Goal: Task Accomplishment & Management: Manage account settings

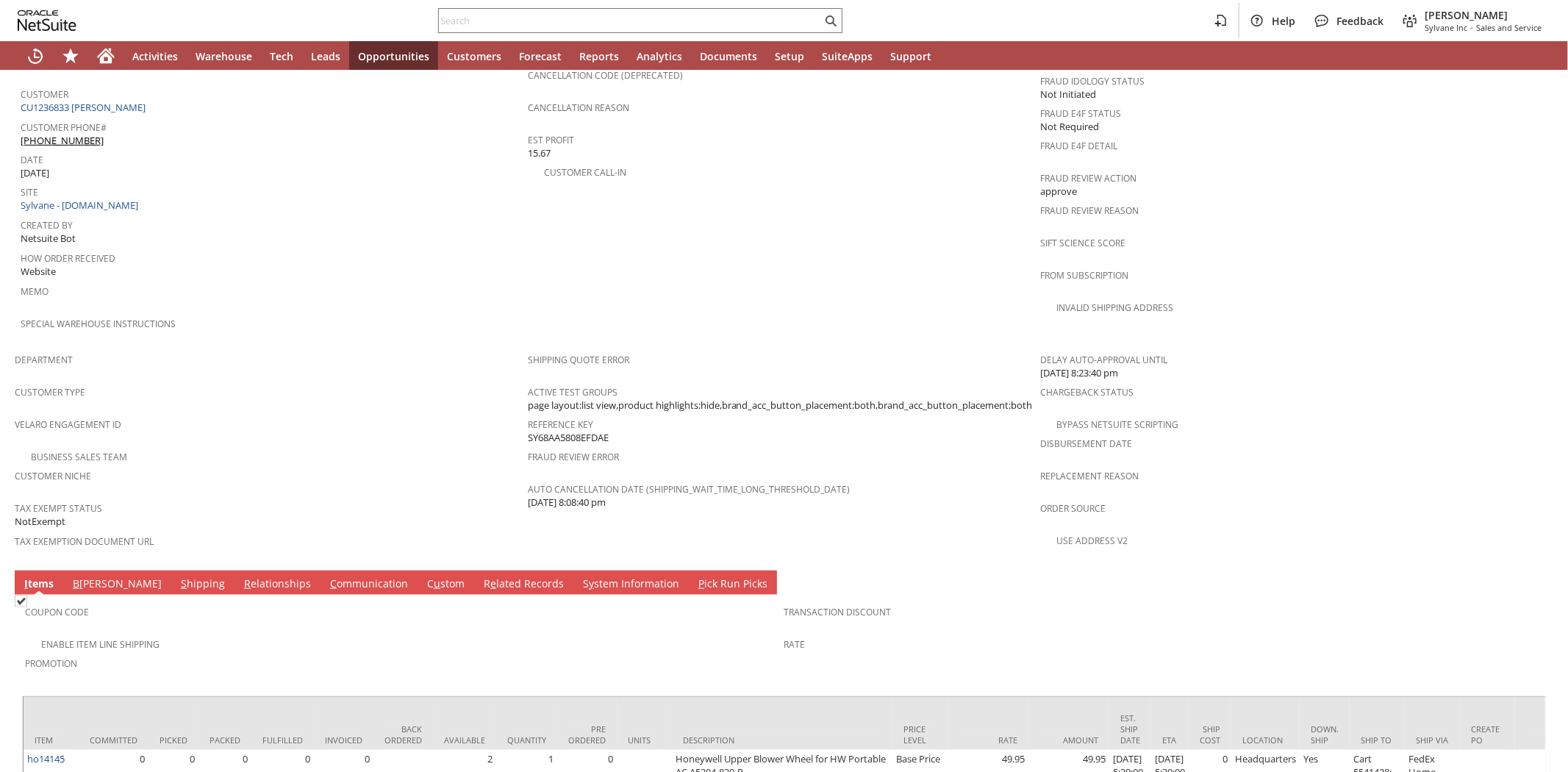
scroll to position [765, 0]
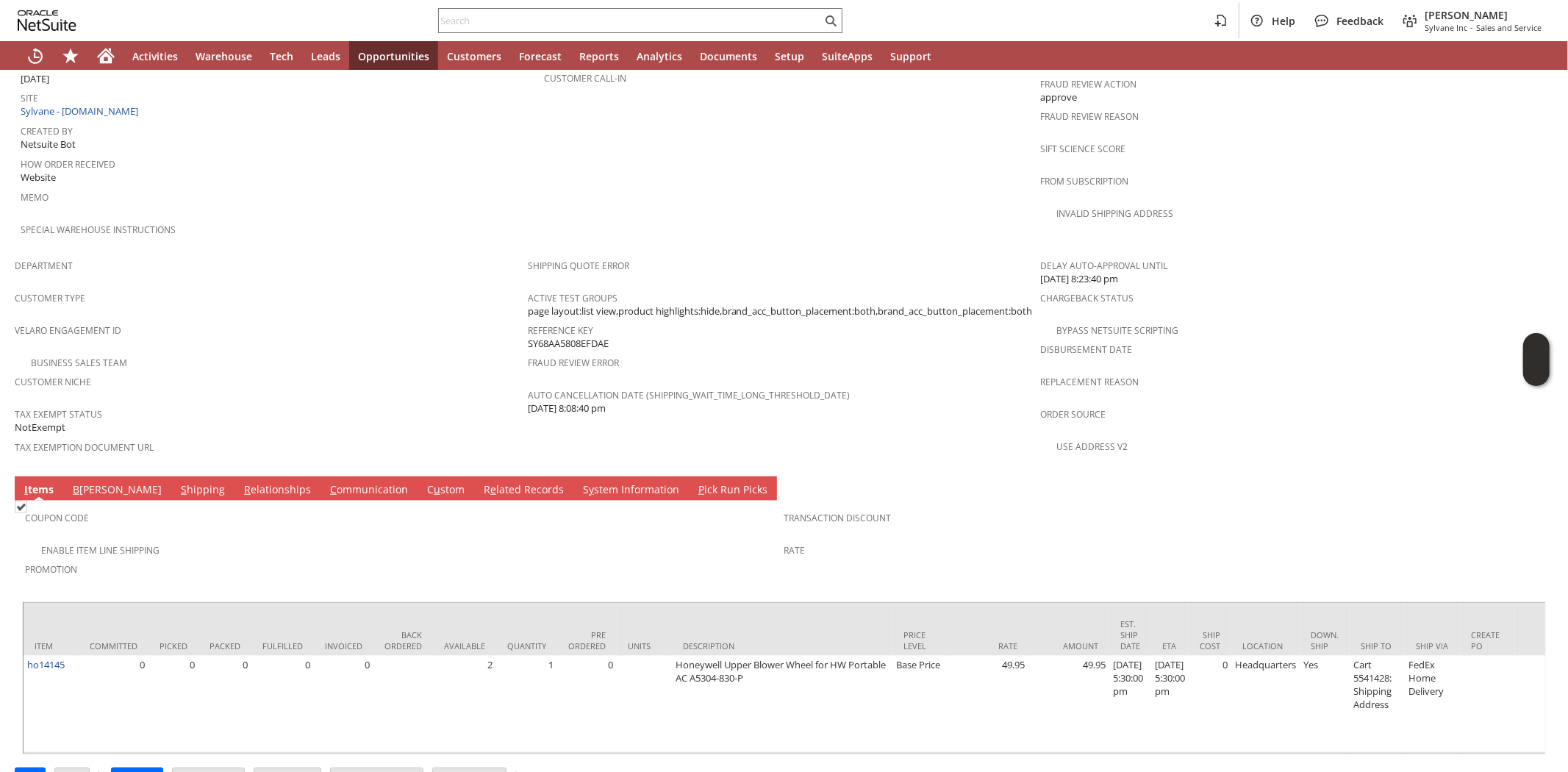
click at [177, 482] on link "S hipping" at bounding box center [203, 490] width 51 height 16
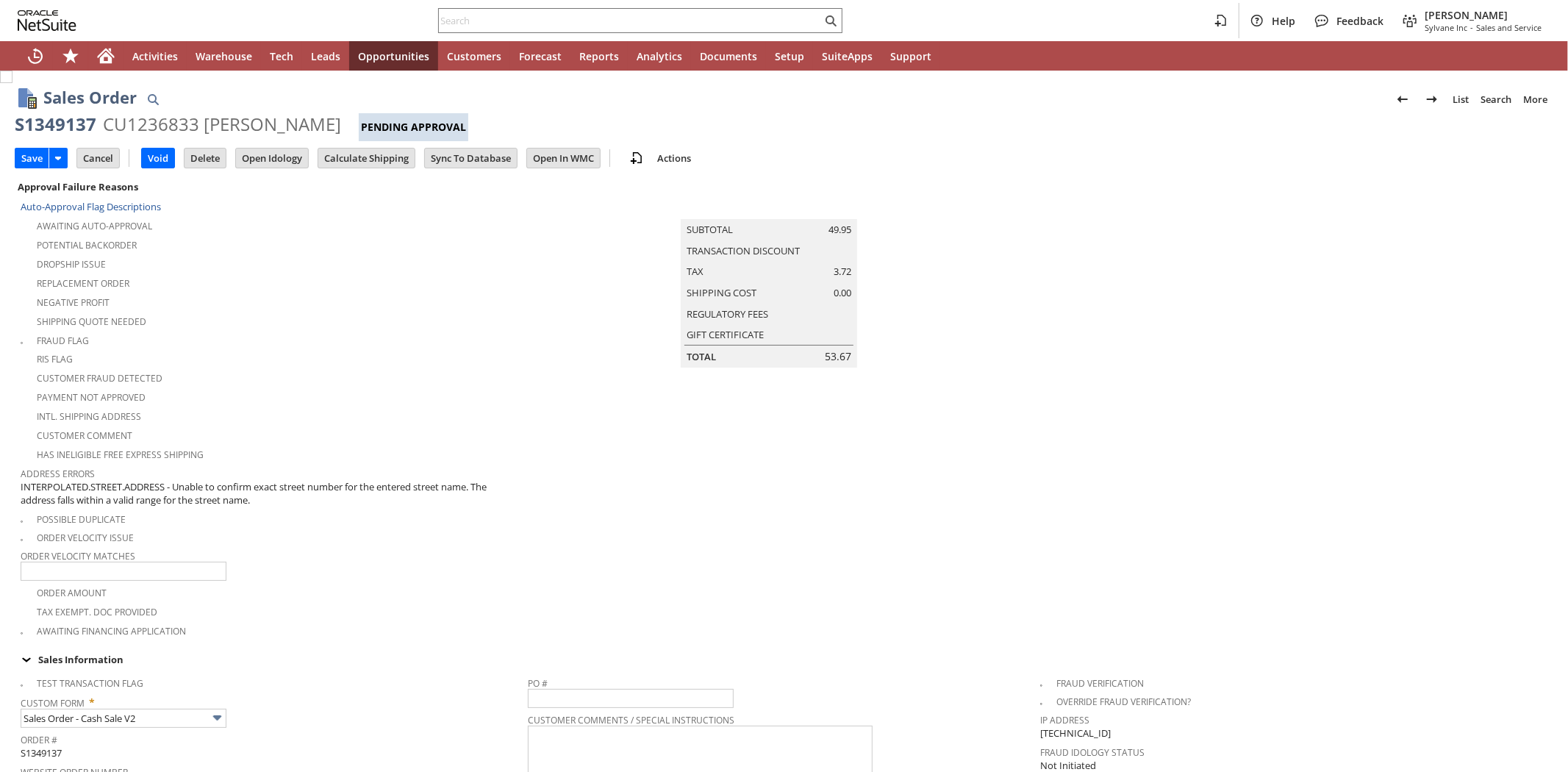
type input "0.00"
type input "OK"
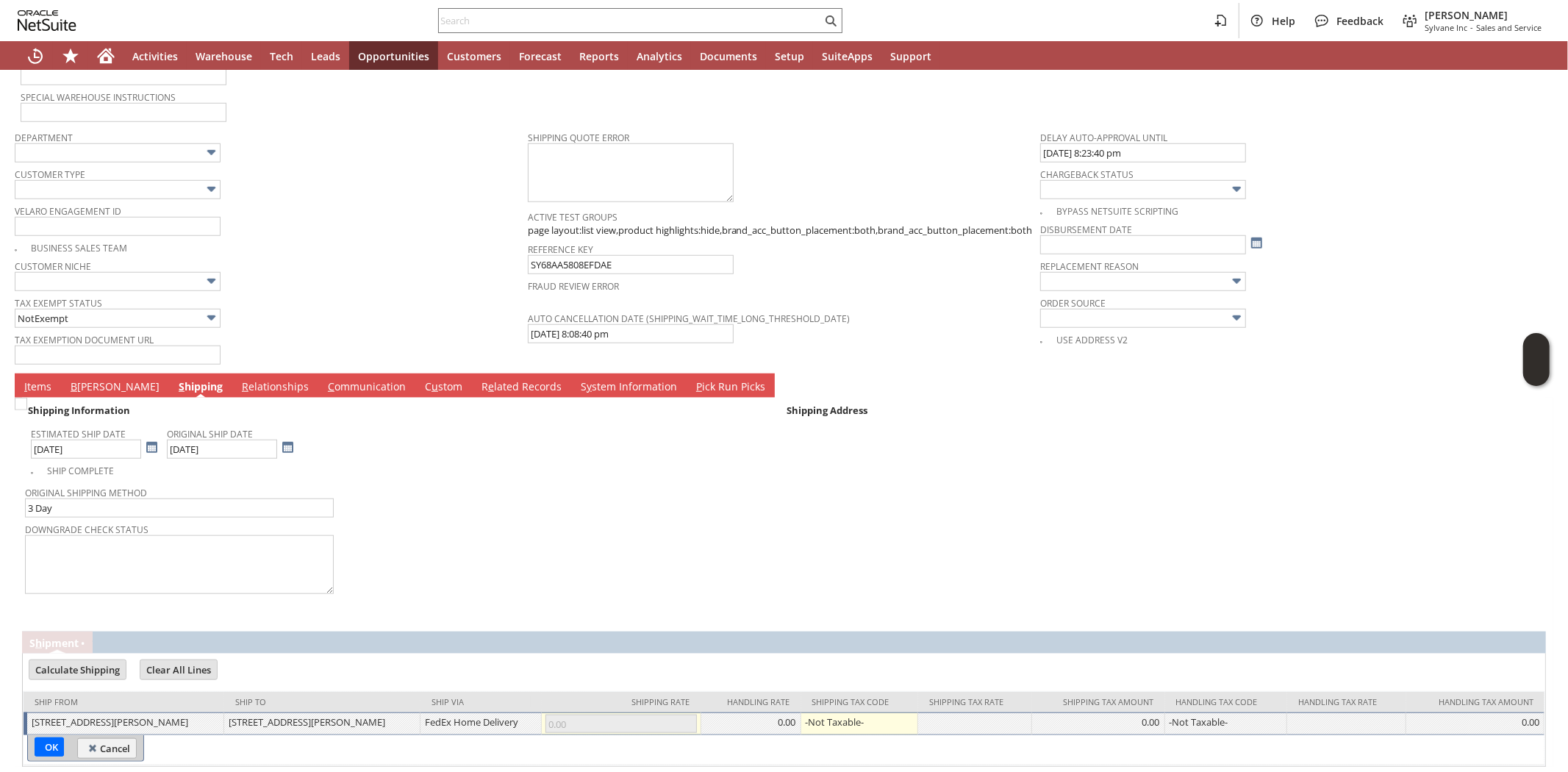
scroll to position [1034, 0]
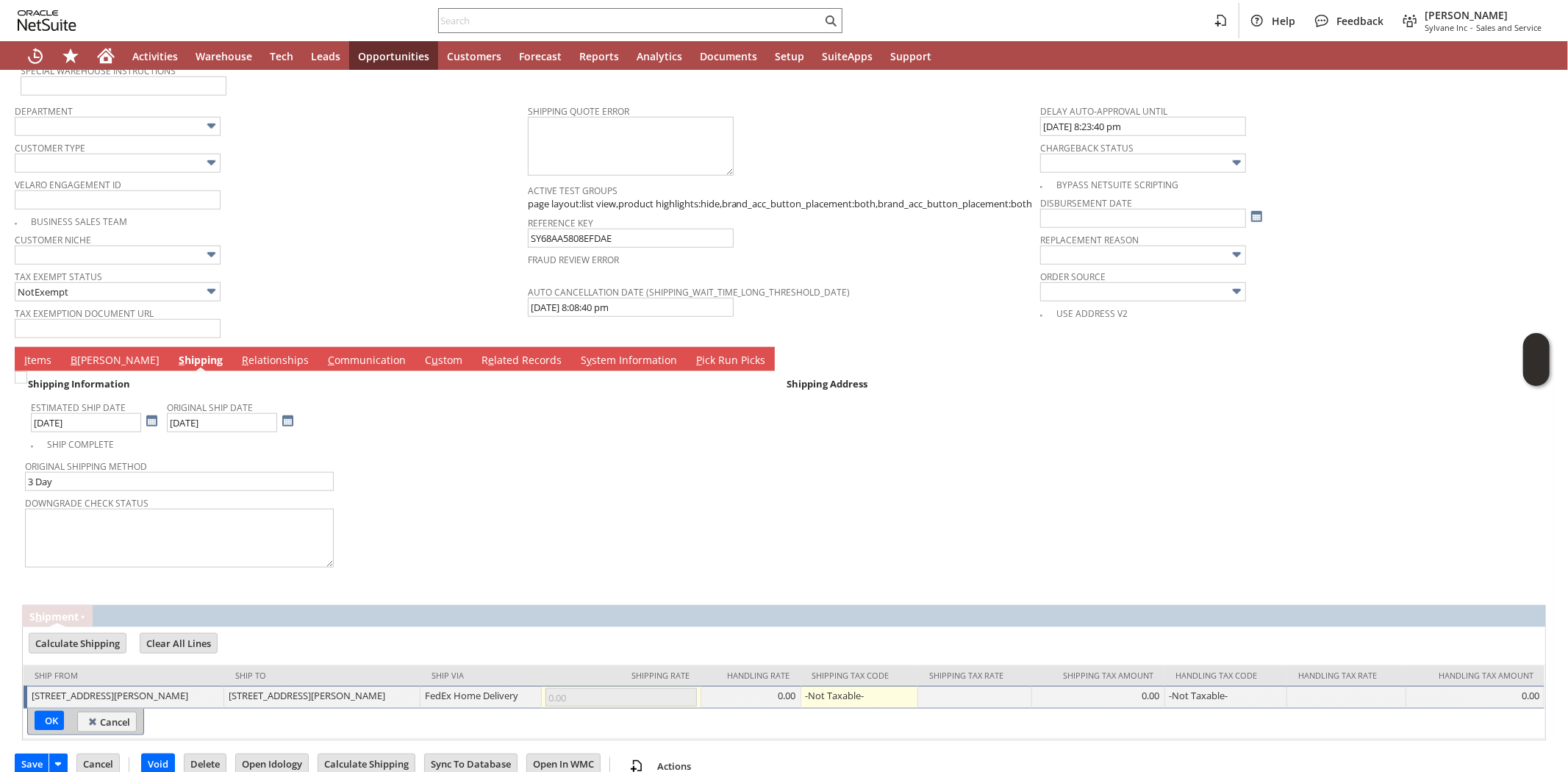
type input "Intelligent Recommendations ⁰"
click at [416, 688] on div "[STREET_ADDRESS][PERSON_NAME]" at bounding box center [322, 694] width 188 height 15
click at [38, 353] on link "I tems" at bounding box center [38, 361] width 35 height 16
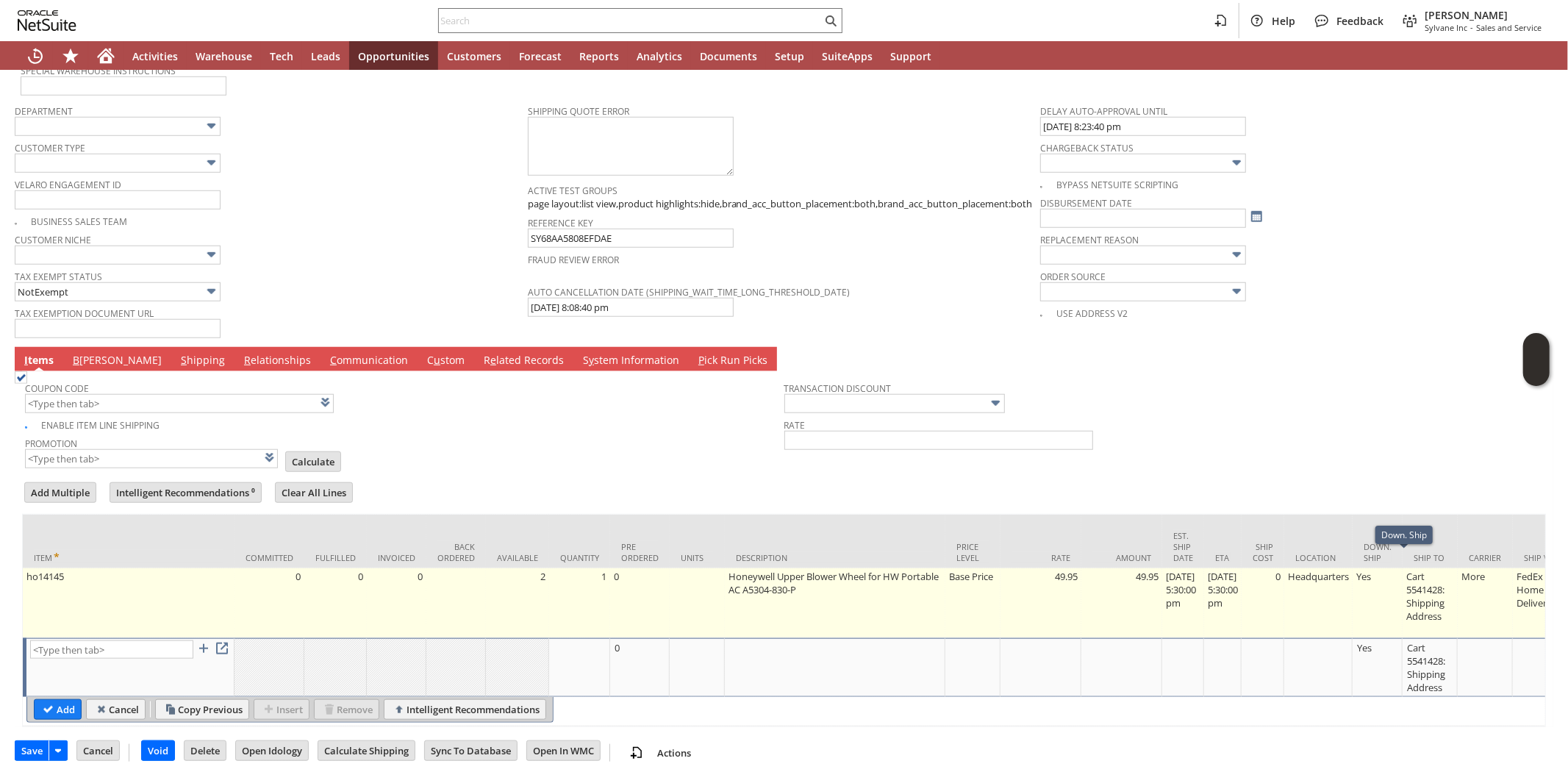
click at [1446, 576] on td "Cart 5541428: Shipping Address" at bounding box center [1430, 602] width 55 height 70
type input "OK"
type input "Make Copy"
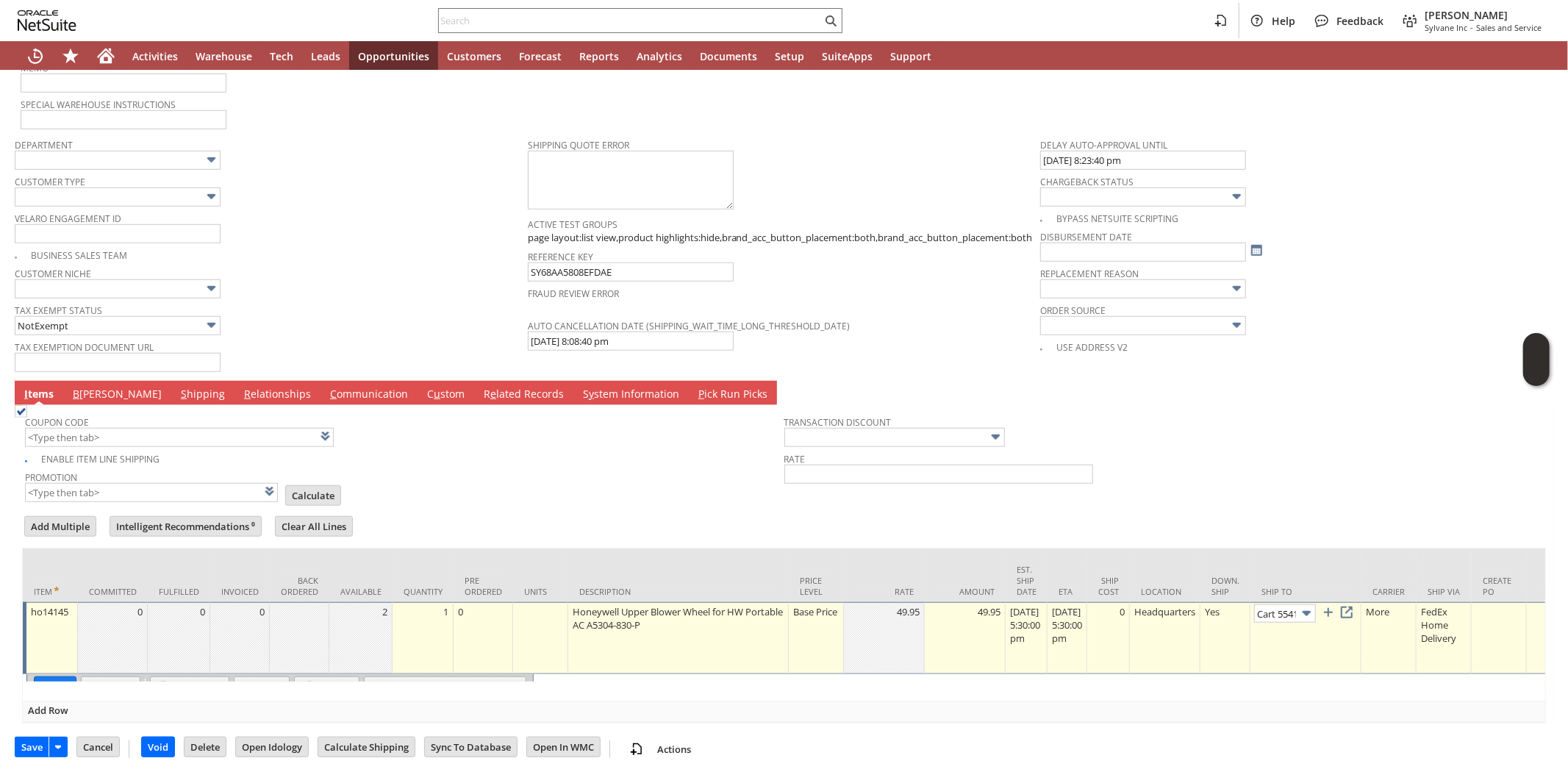
scroll to position [0, 97]
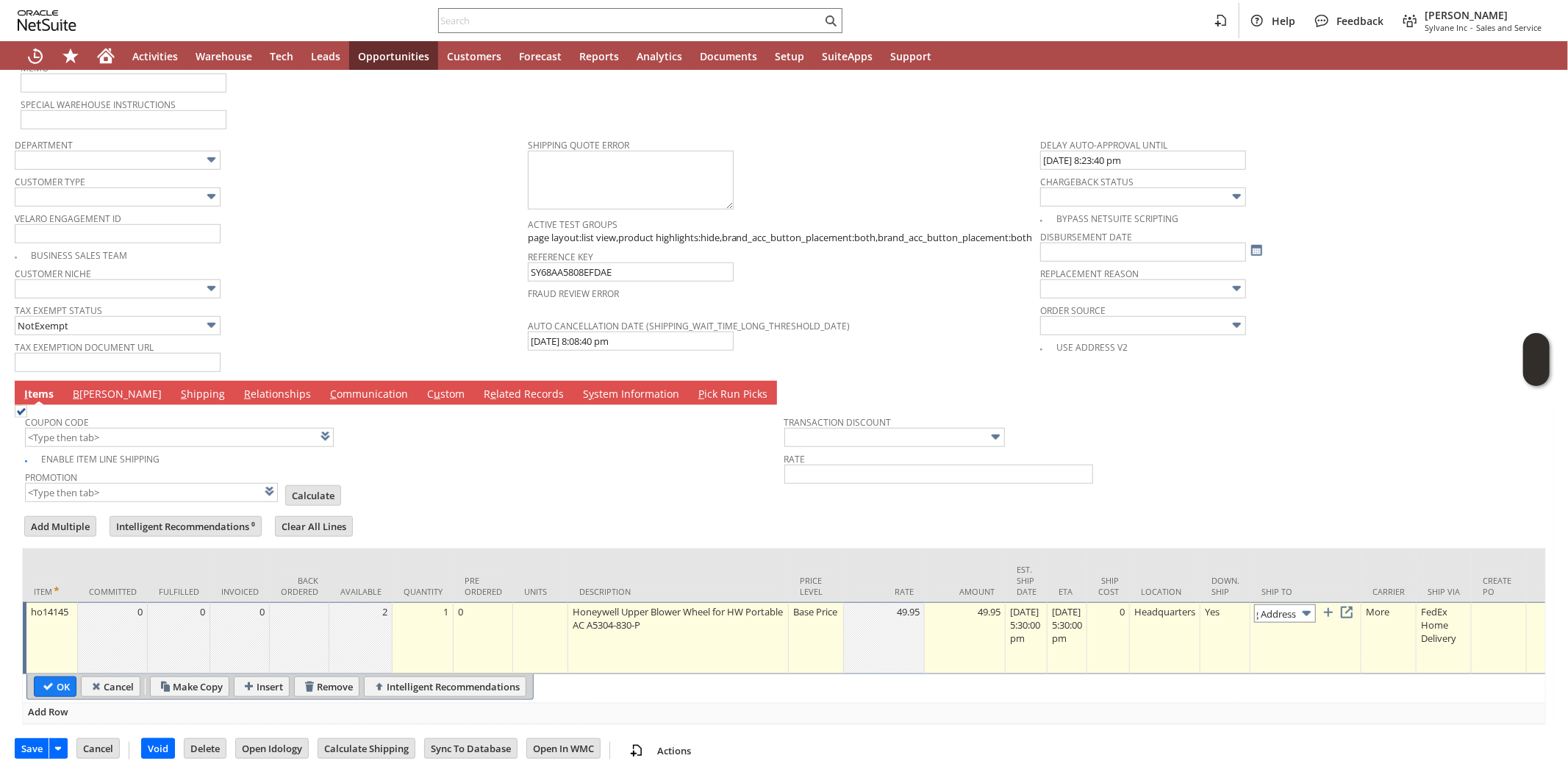
click at [1315, 604] on input "Cart 5541428: Shipping Address" at bounding box center [1285, 613] width 61 height 18
click at [78, 387] on link "B illing" at bounding box center [117, 394] width 96 height 16
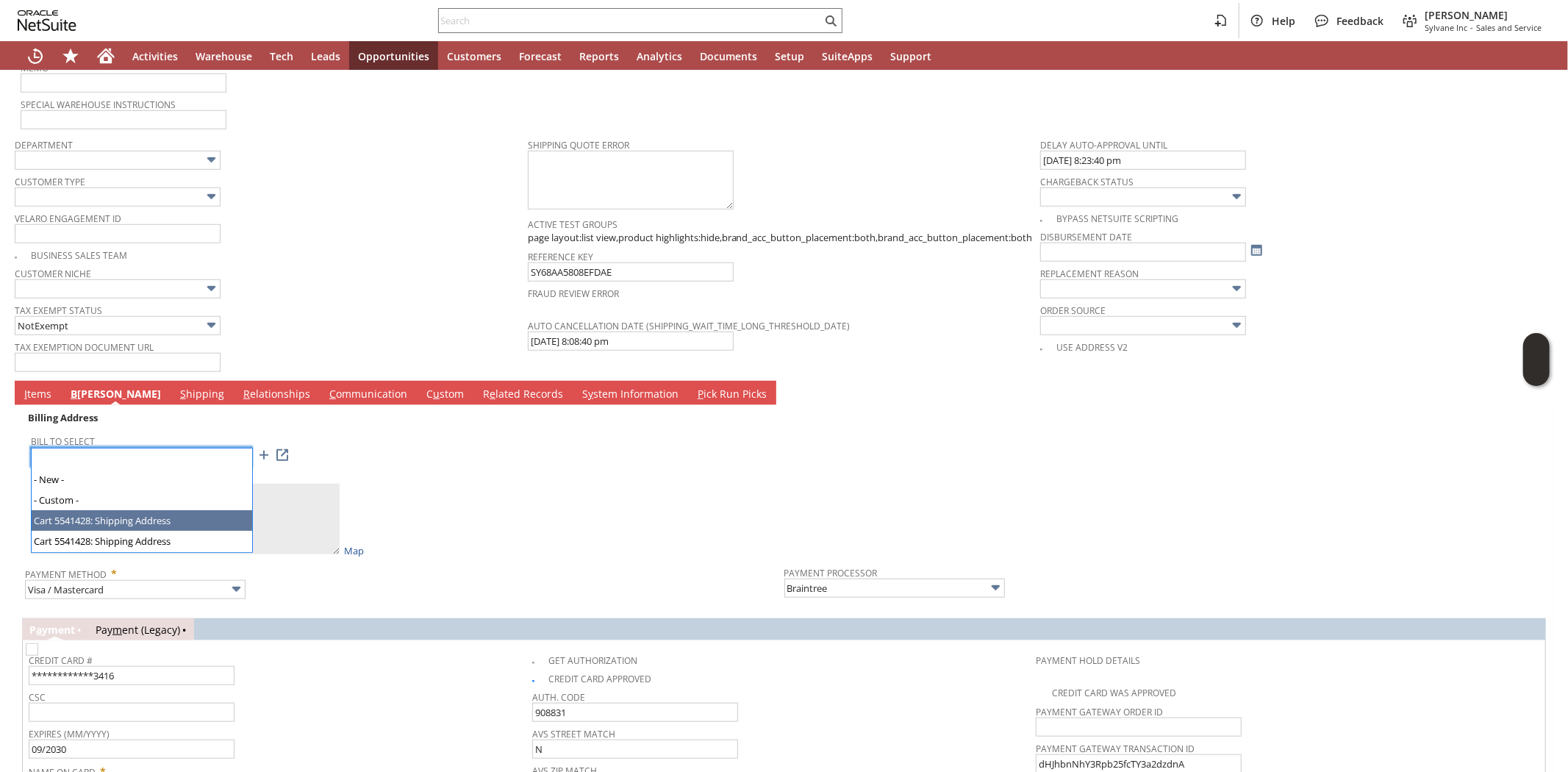
click at [216, 447] on input "Cart 5541428: Shipping Address" at bounding box center [140, 456] width 220 height 19
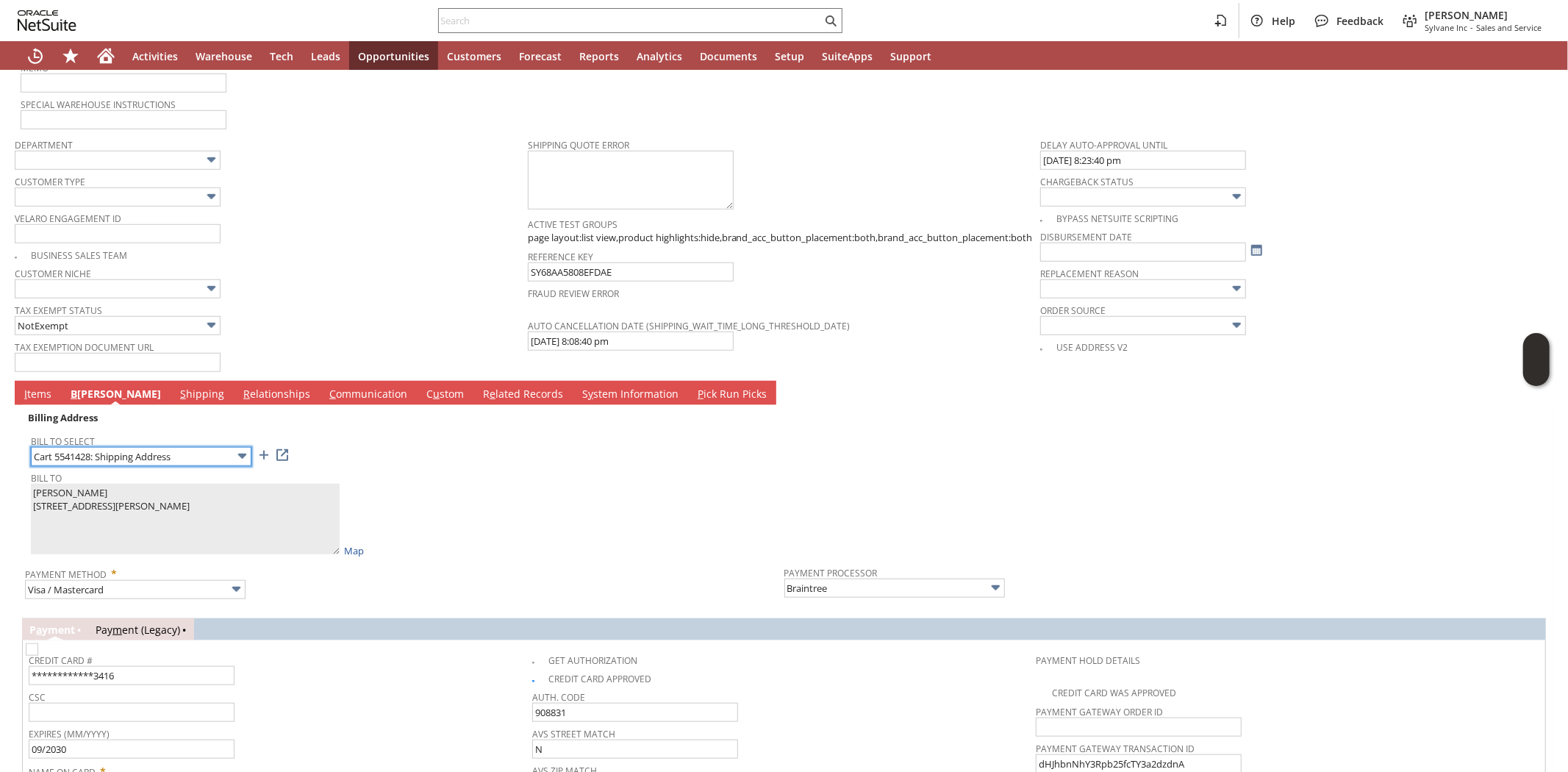
type textarea "Toby Hall 2319 San Francisco Ave 2302714 Laredo TX 78040 United States"
type input "2319 San Francisco Ave"
type input "78040"
click at [199, 447] on input "Cart 5541428: Shipping Address" at bounding box center [140, 456] width 220 height 19
type textarea "Toby Hall 4606 Gallagher Ave 49 2302717 Laredo TX 78041 United States"
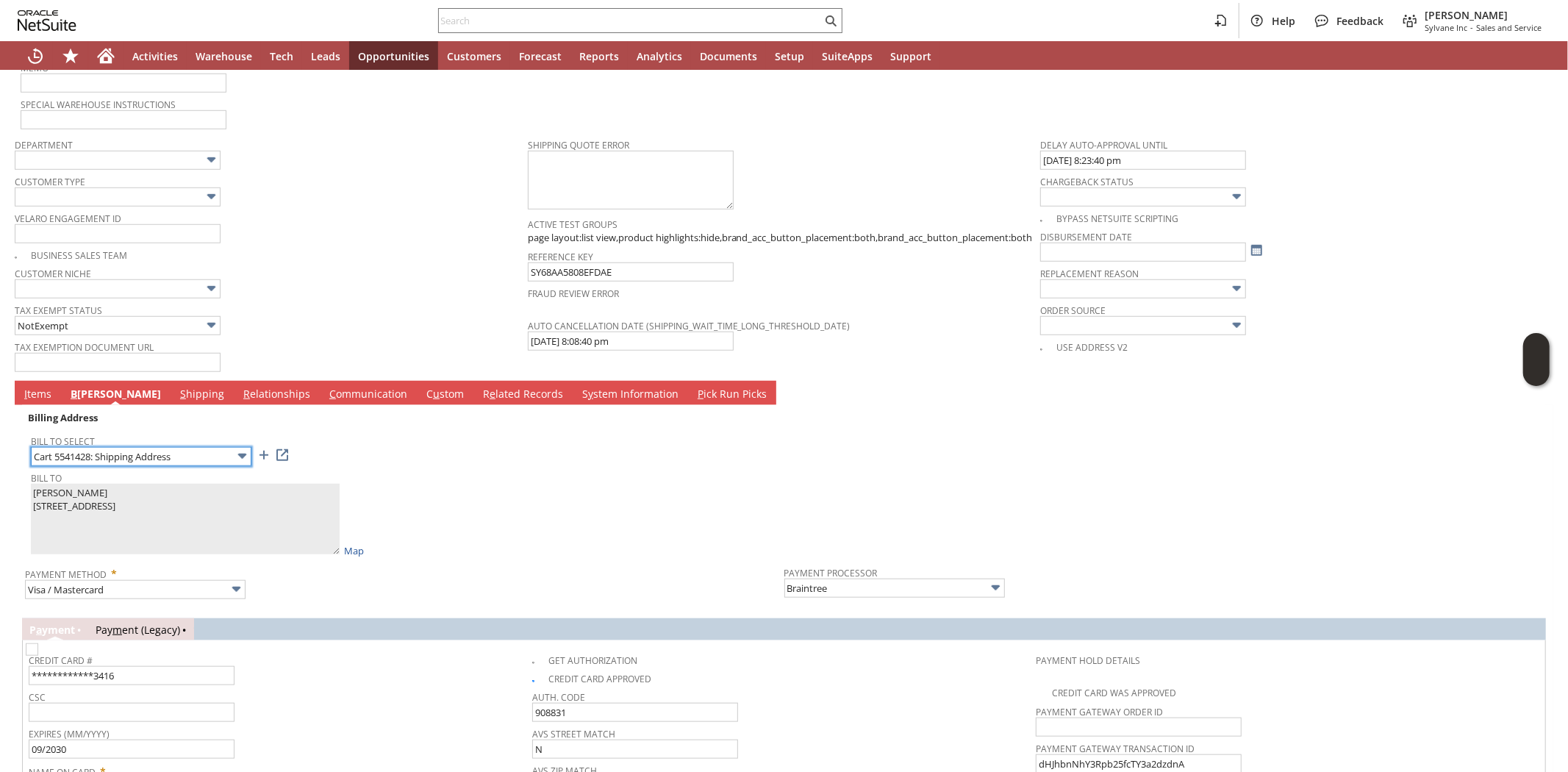
type input "4606 Gallagher Ave"
type input "78041"
click at [33, 387] on link "I tems" at bounding box center [38, 394] width 35 height 16
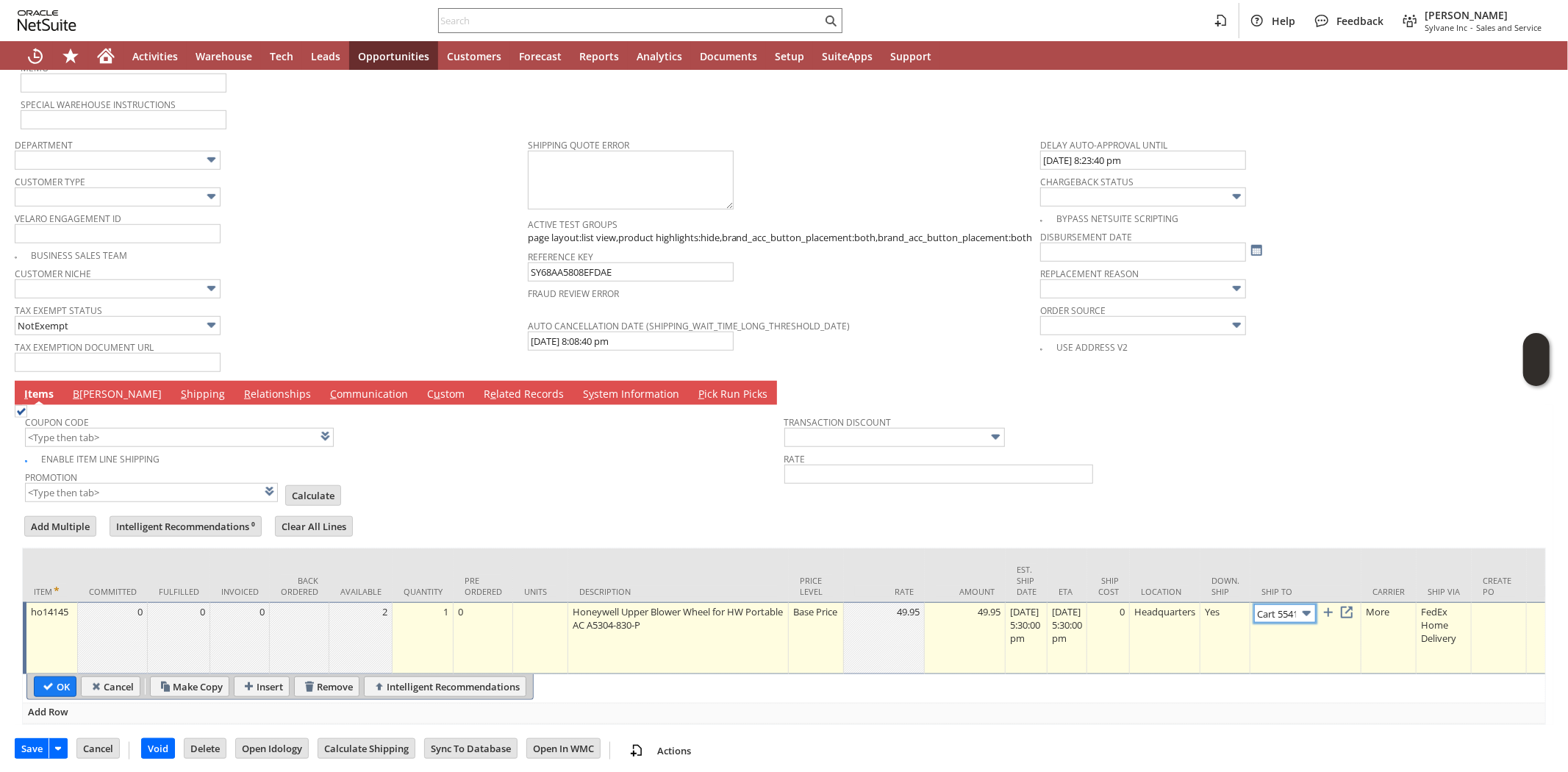
click at [1315, 605] on img at bounding box center [1306, 613] width 17 height 17
click at [94, 387] on link "B illing" at bounding box center [117, 394] width 96 height 16
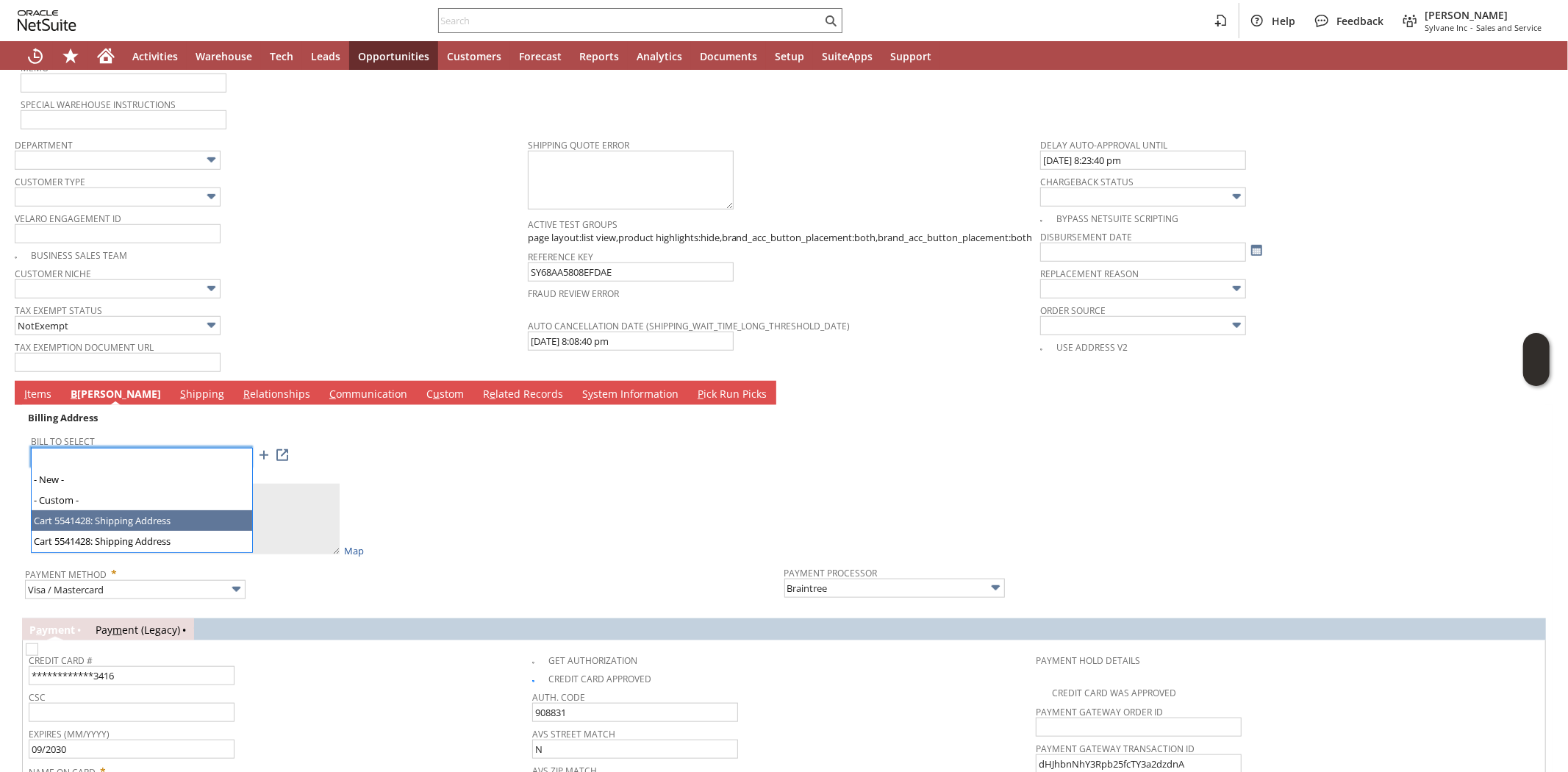
click at [234, 447] on img at bounding box center [243, 456] width 17 height 17
drag, startPoint x: 189, startPoint y: 536, endPoint x: 586, endPoint y: 423, distance: 412.8
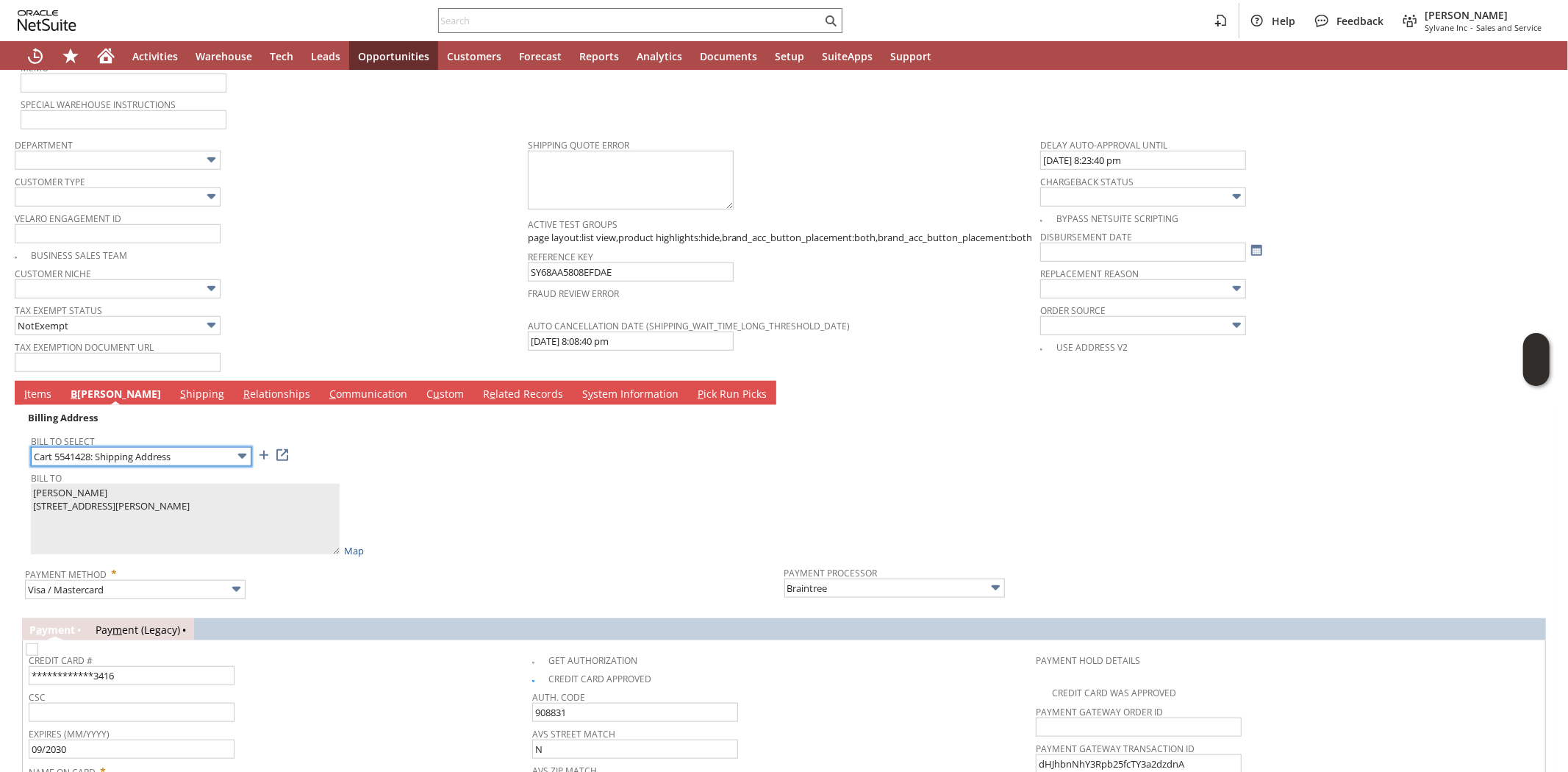
type textarea "Toby Hall 2319 San Francisco Ave 2302714 Laredo TX 78040 United States"
type input "2319 San Francisco Ave"
type input "78040"
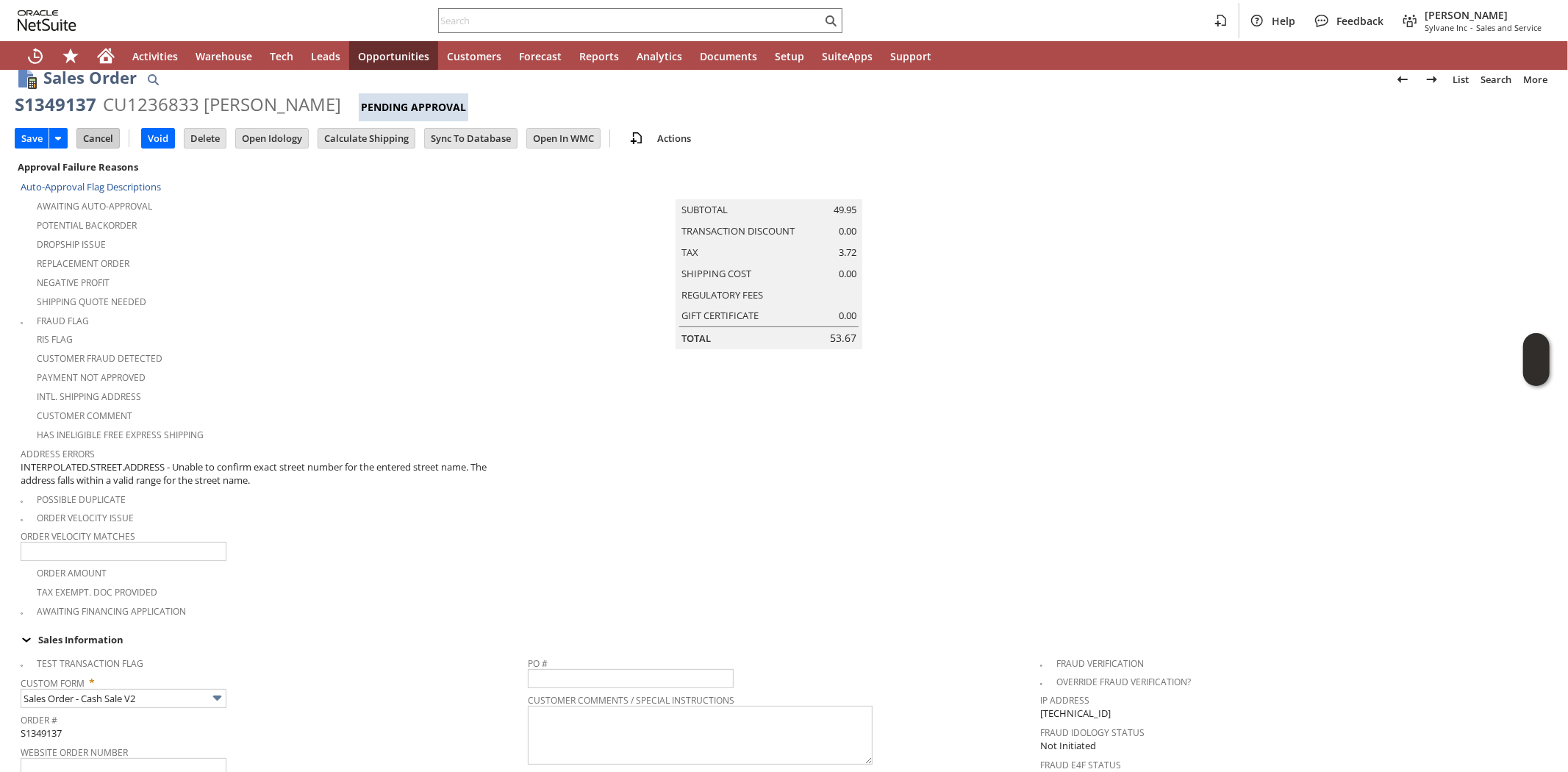
click at [106, 141] on input "Cancel" at bounding box center [98, 138] width 42 height 19
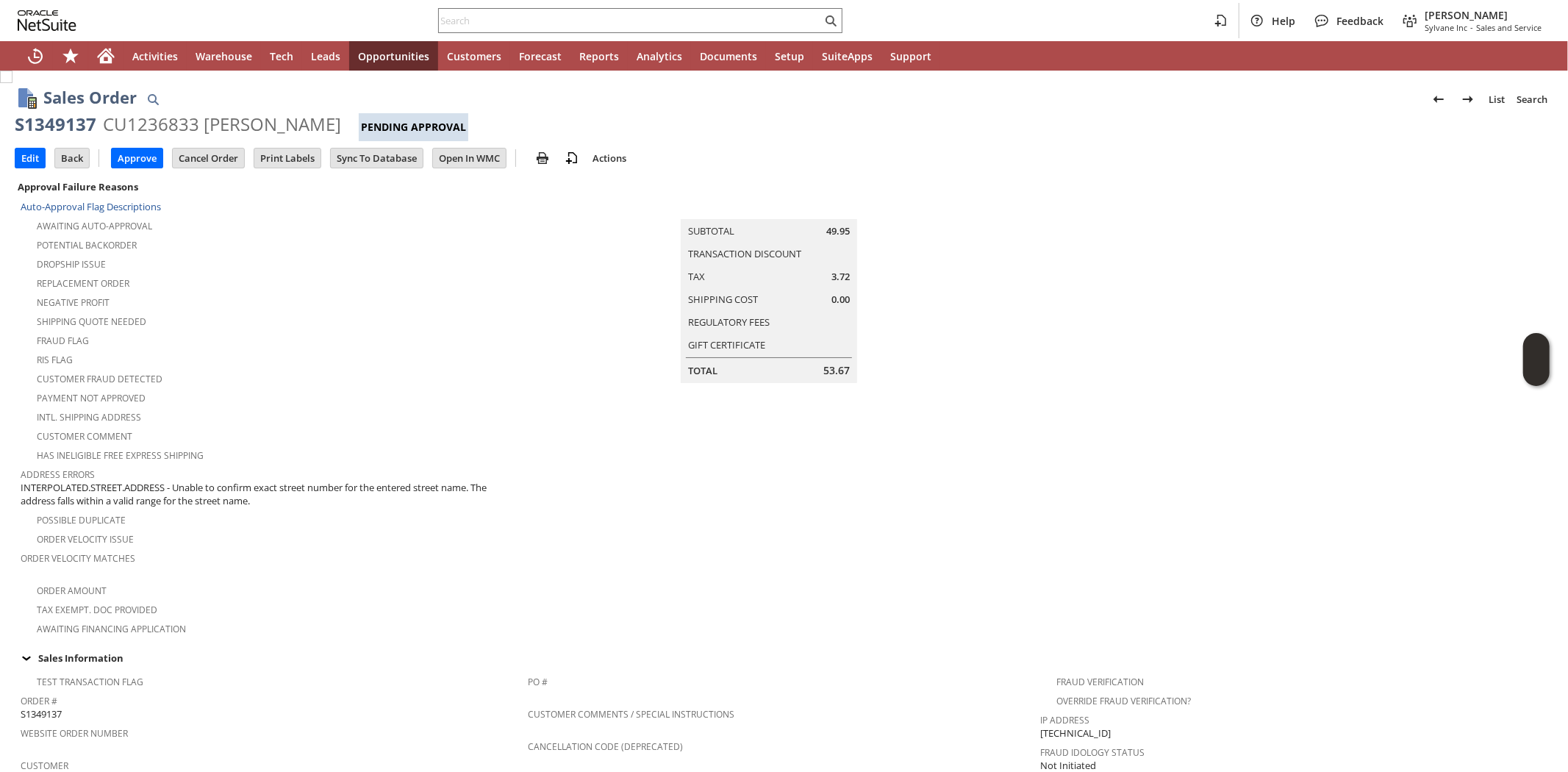
click at [295, 315] on div "Shipping Quote Needed" at bounding box center [274, 319] width 507 height 18
click at [17, 164] on input "Edit" at bounding box center [30, 157] width 29 height 19
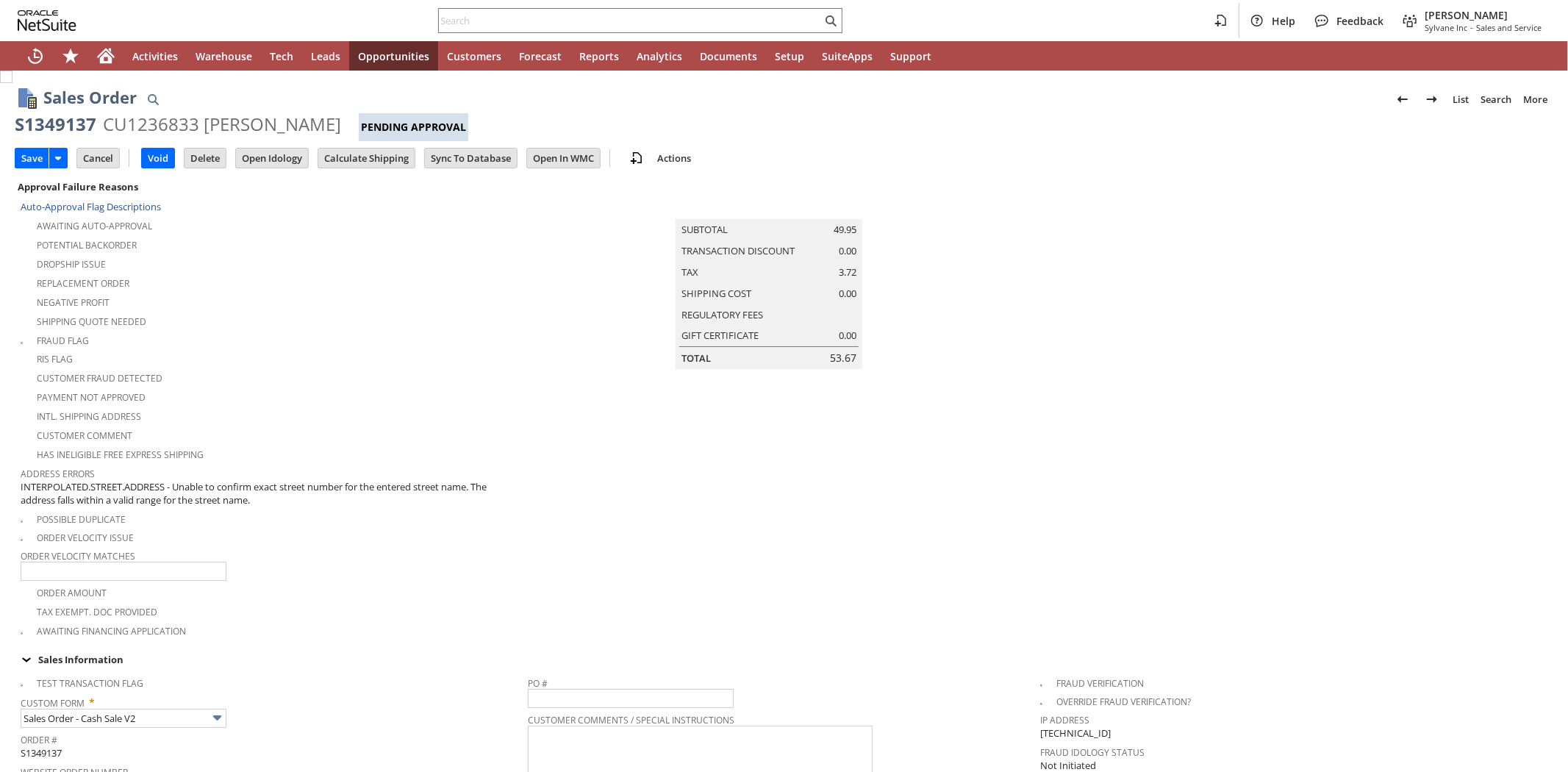
scroll to position [326, 0]
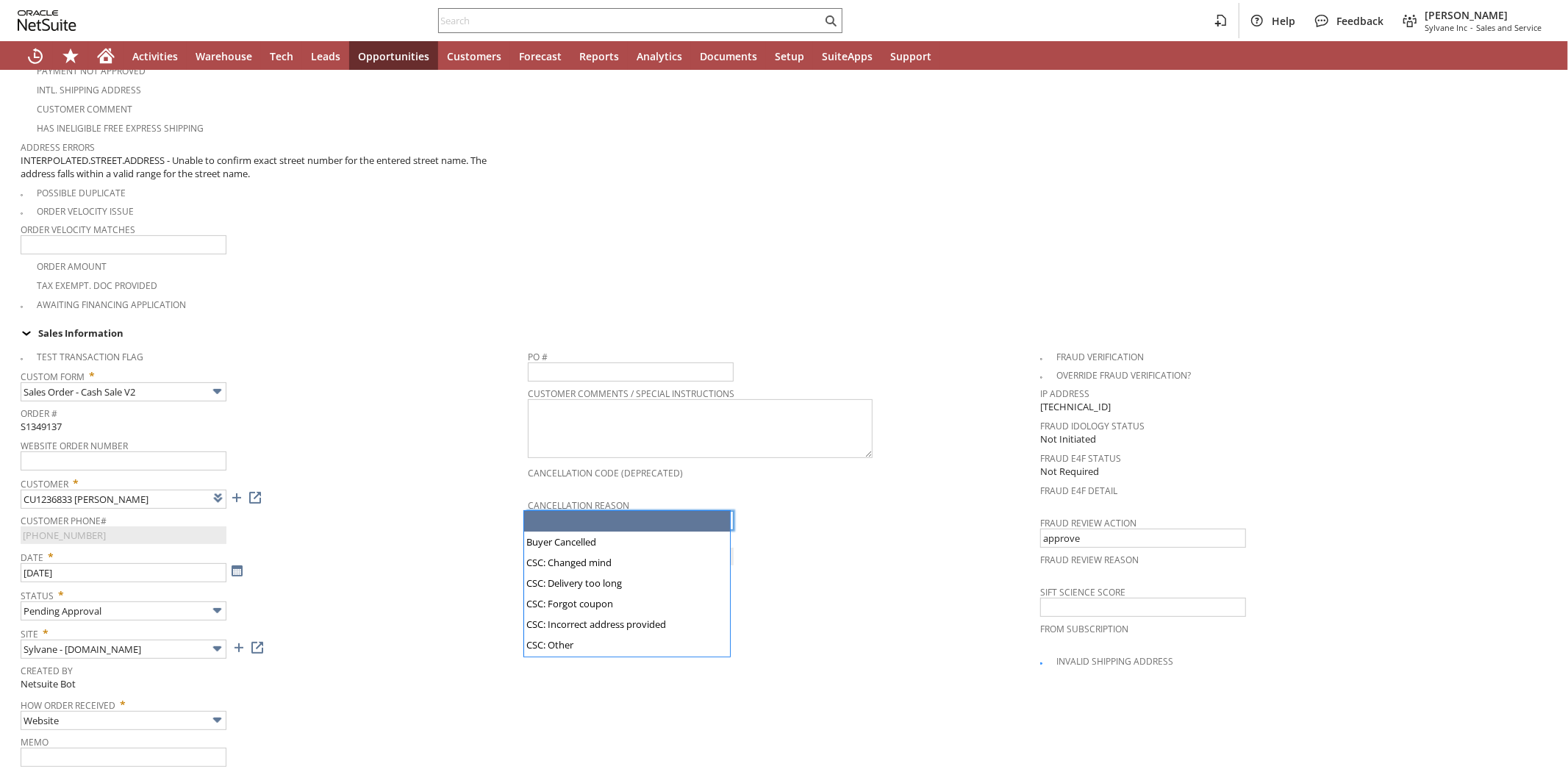
click at [545, 511] on input "text" at bounding box center [631, 520] width 206 height 19
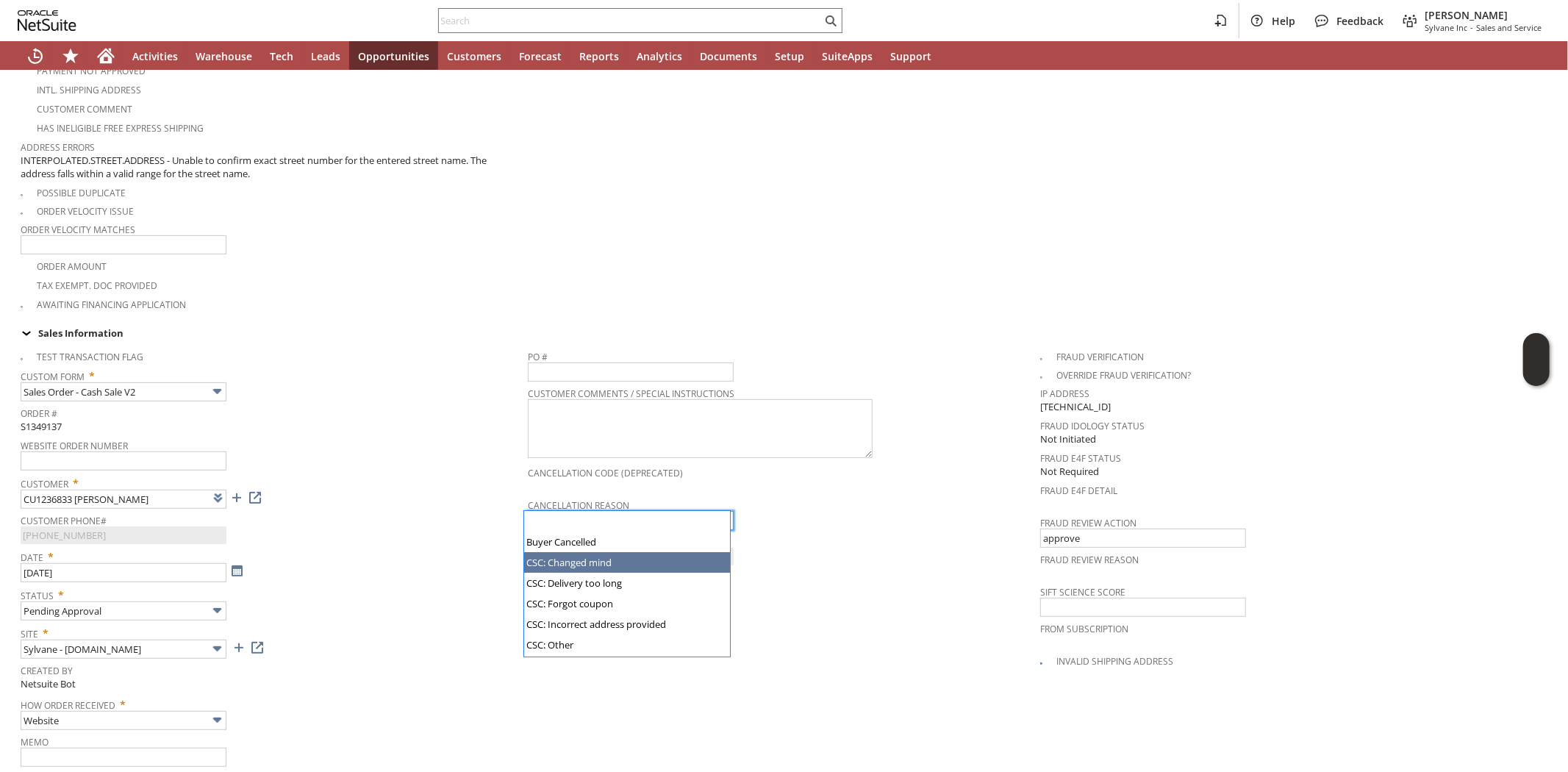
type input "Intelligent Recommendations ⁰"
type input "Buyer Cancelled"
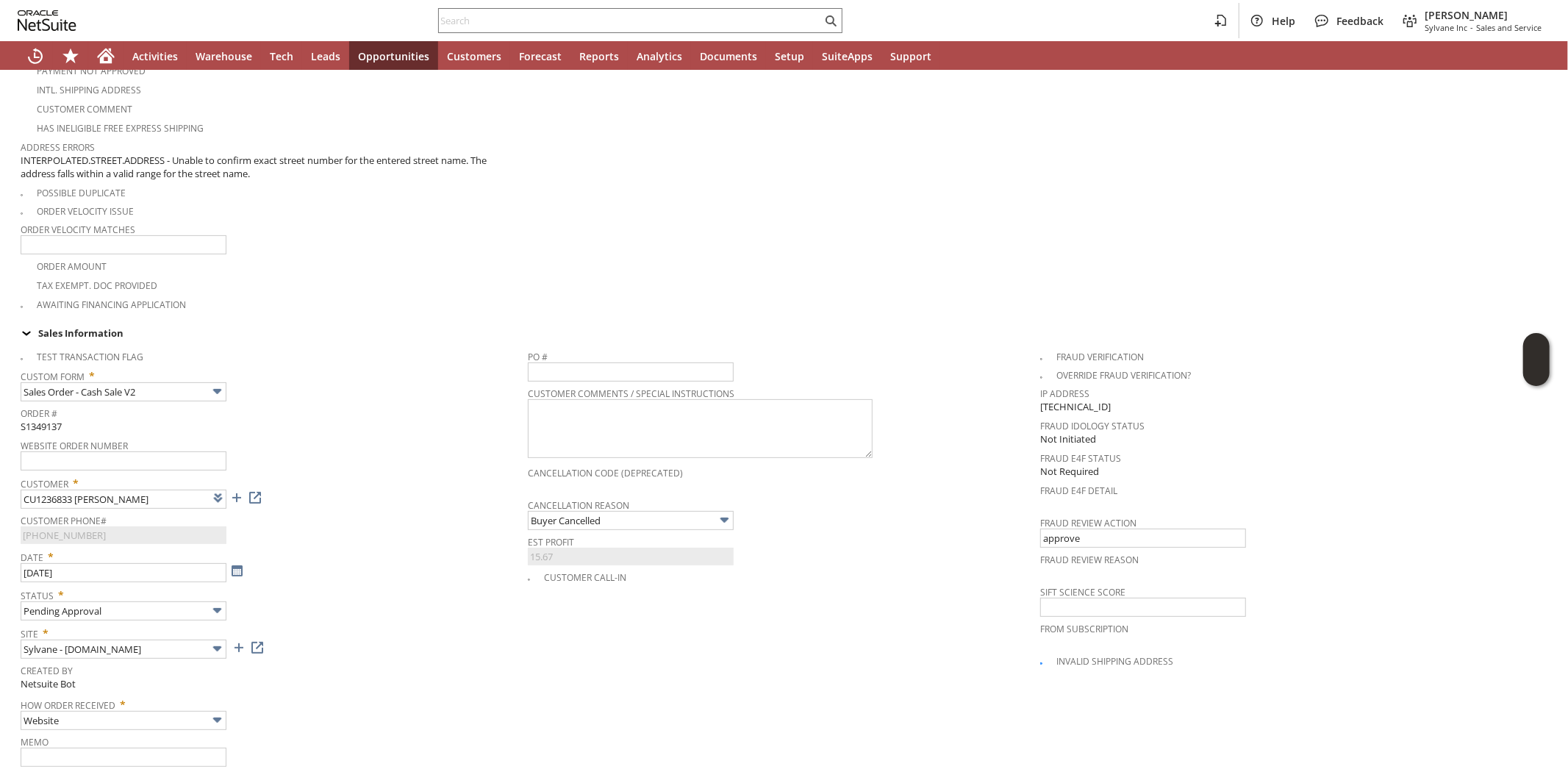
click at [398, 510] on span "Customer Phone#" at bounding box center [270, 518] width 500 height 16
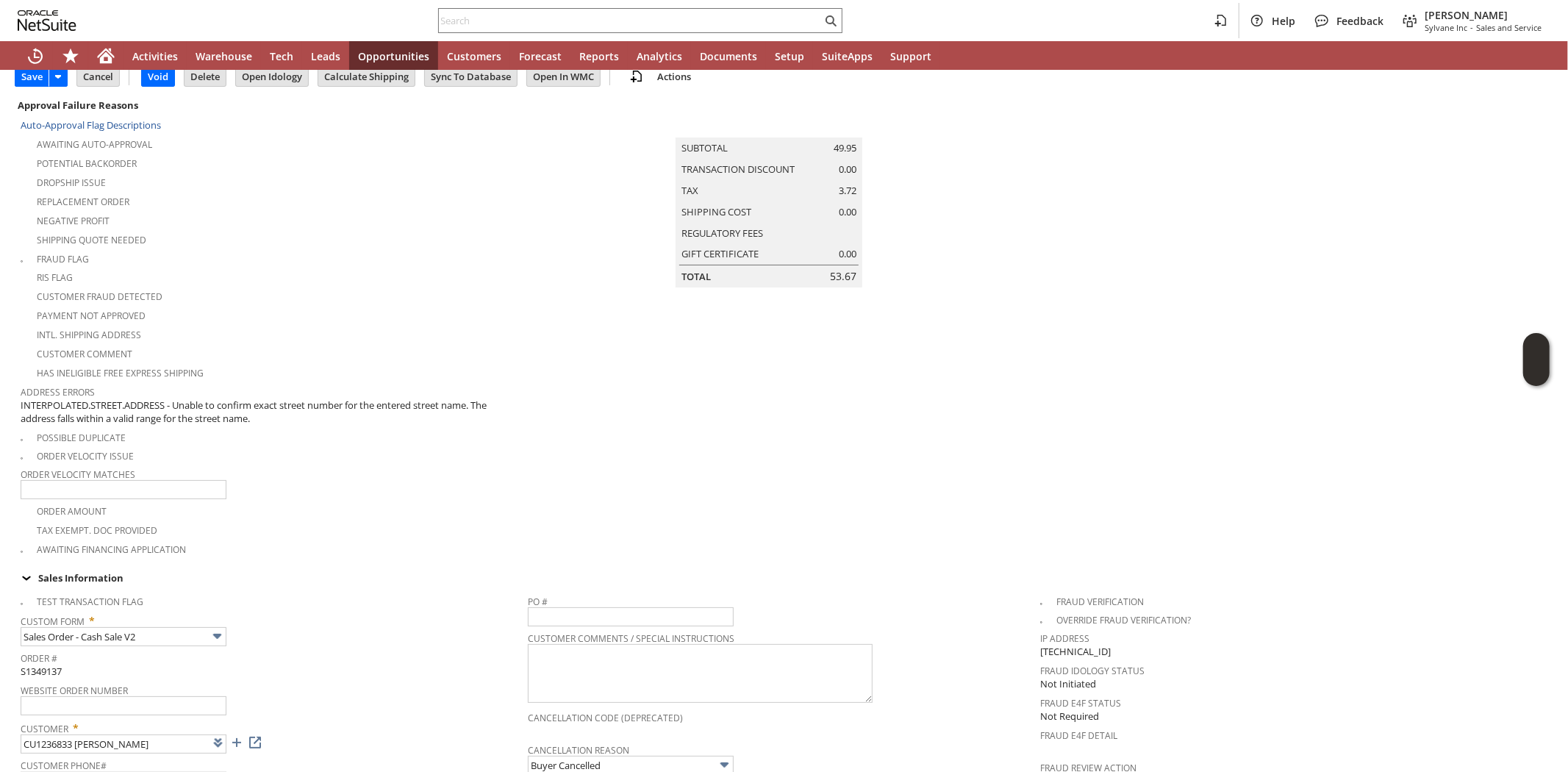
scroll to position [0, 0]
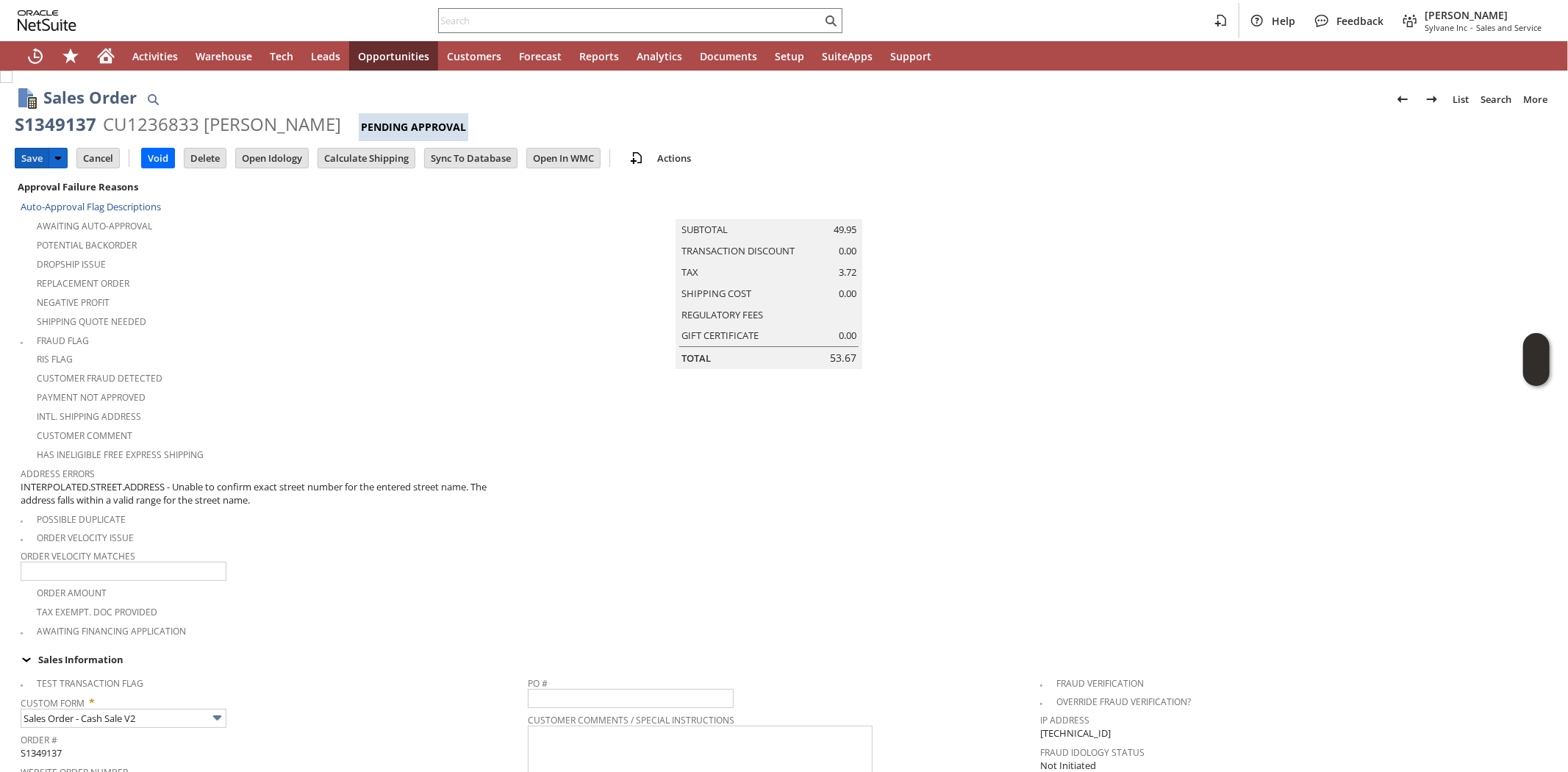
click at [33, 157] on input "Save" at bounding box center [31, 157] width 33 height 19
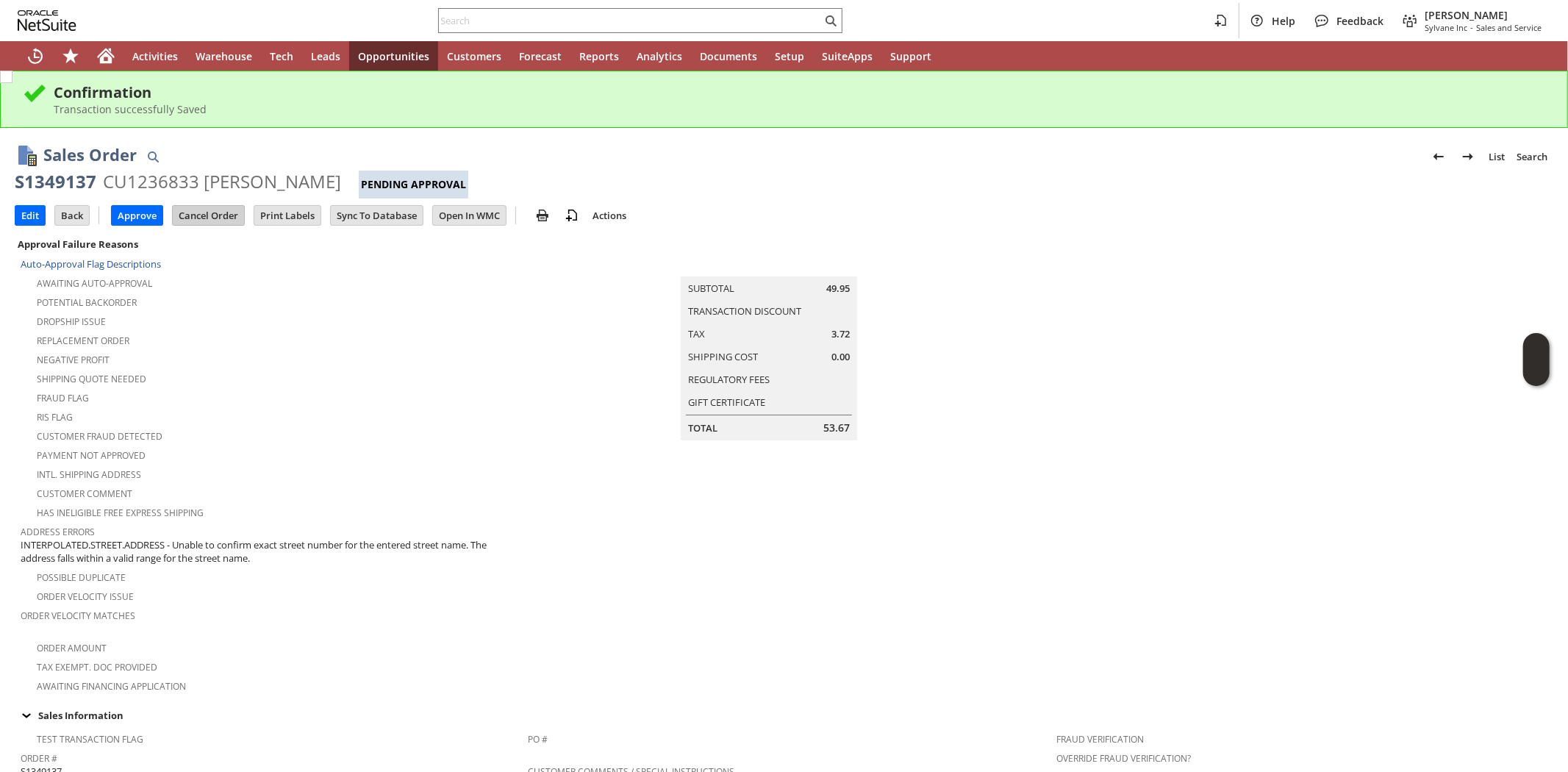
click at [217, 222] on input "Cancel Order" at bounding box center [208, 215] width 71 height 19
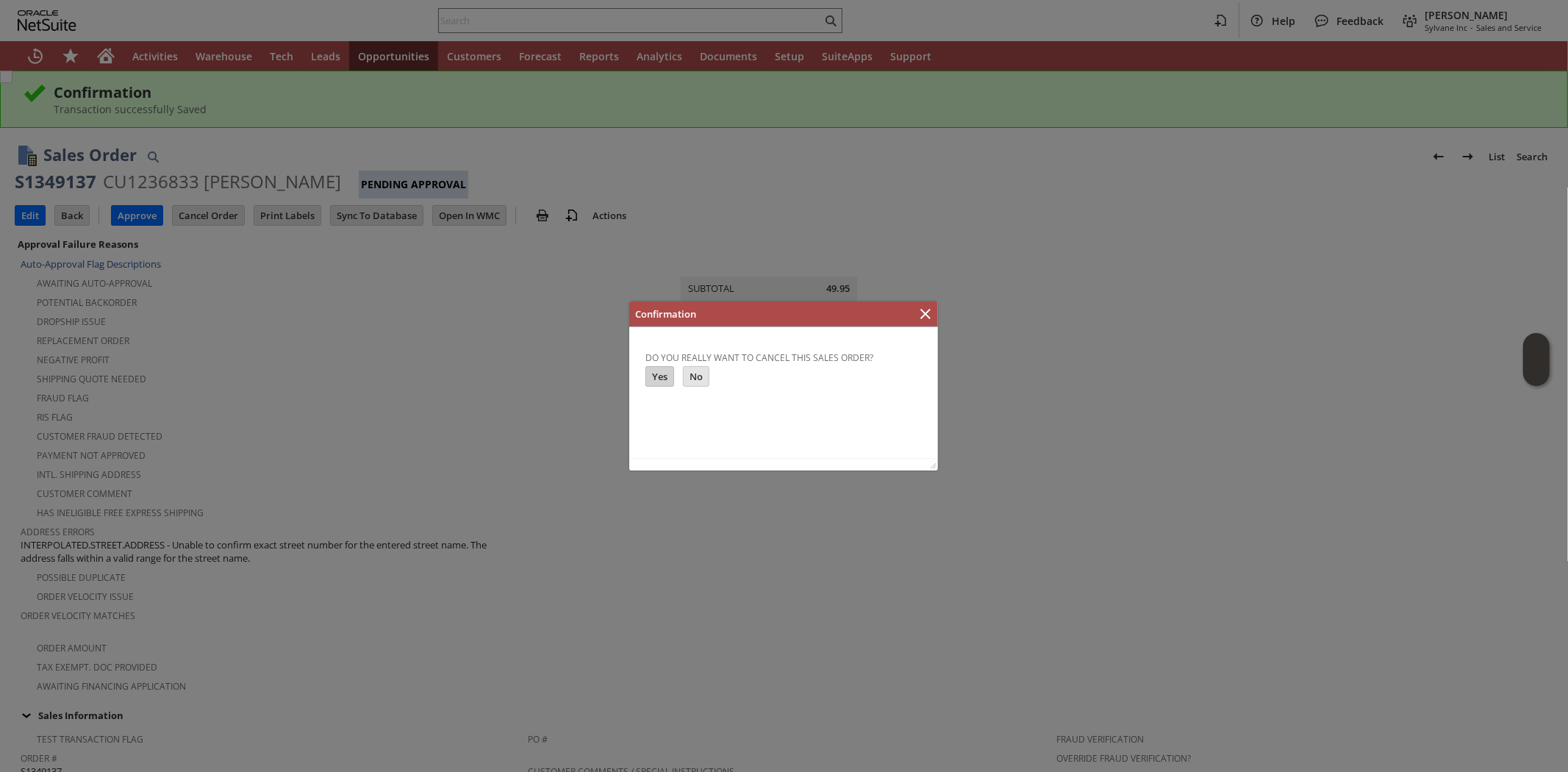
click at [657, 371] on input "Yes" at bounding box center [659, 375] width 27 height 19
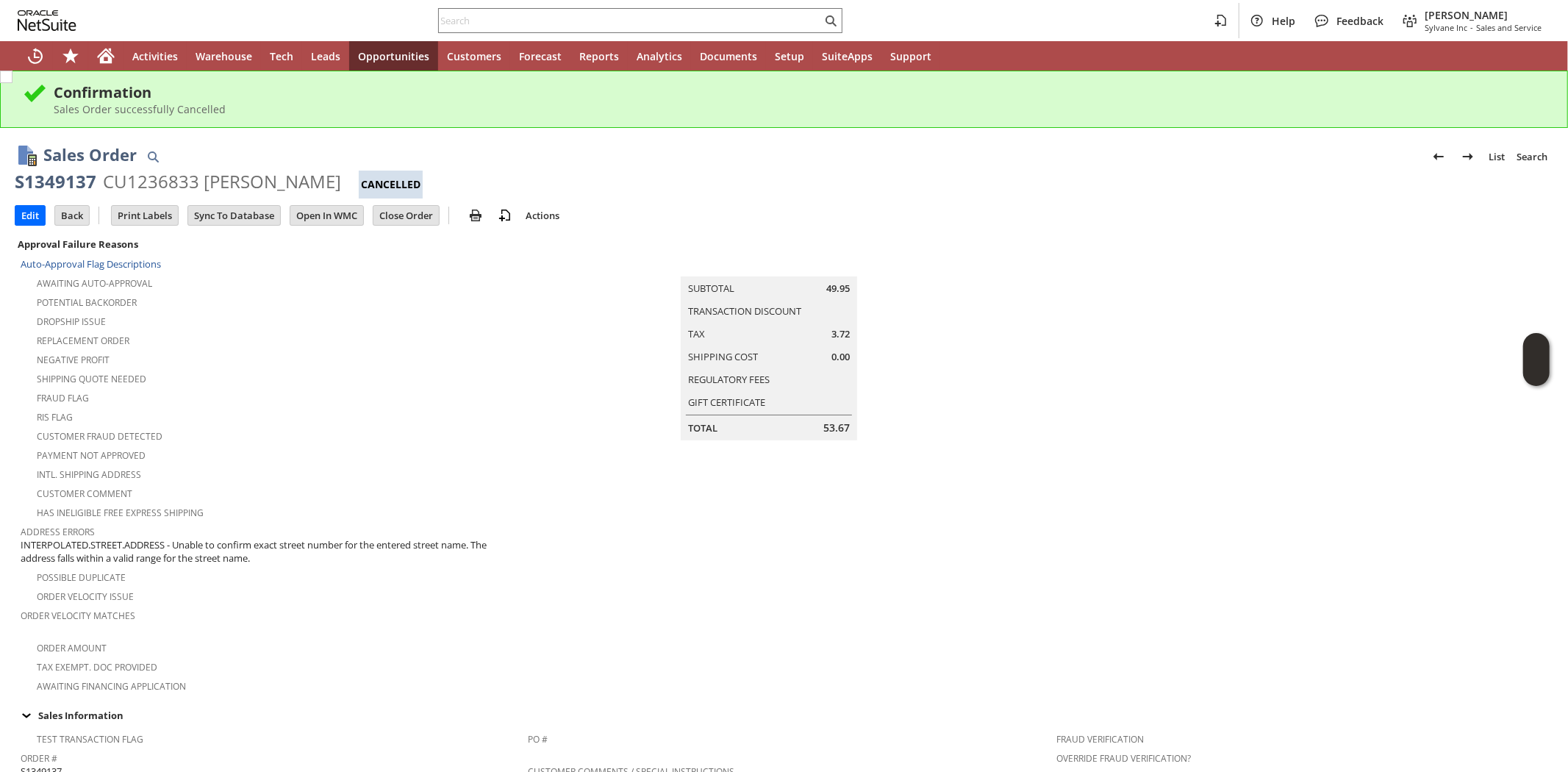
click at [472, 393] on div "Fraud Flag" at bounding box center [274, 396] width 507 height 18
click at [515, 23] on input "text" at bounding box center [630, 20] width 383 height 18
paste input "13347498540"
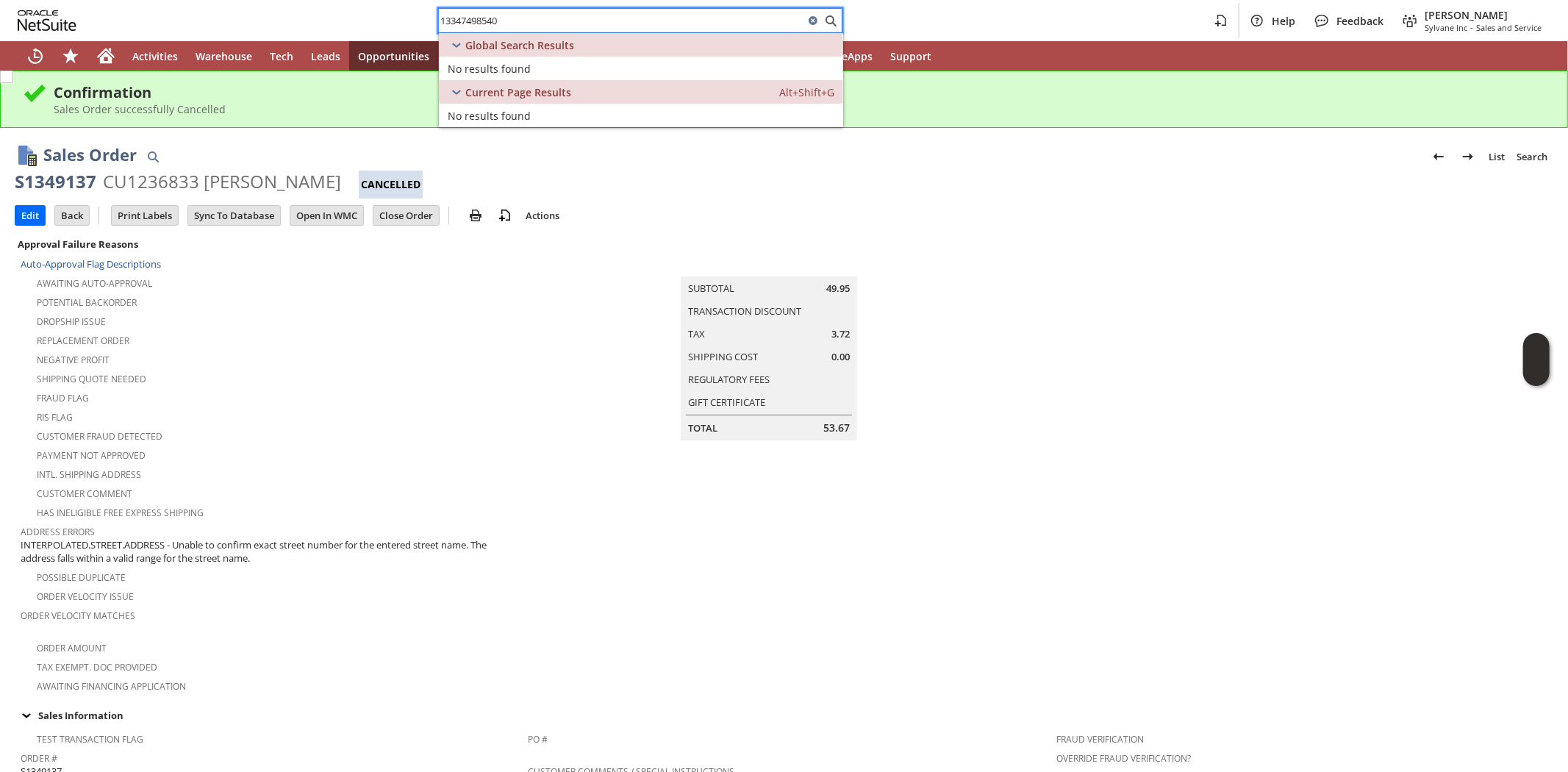
click at [444, 23] on input "13347498540" at bounding box center [622, 20] width 365 height 18
type input "3347498540"
click at [114, 61] on icon "Home" at bounding box center [105, 55] width 18 height 18
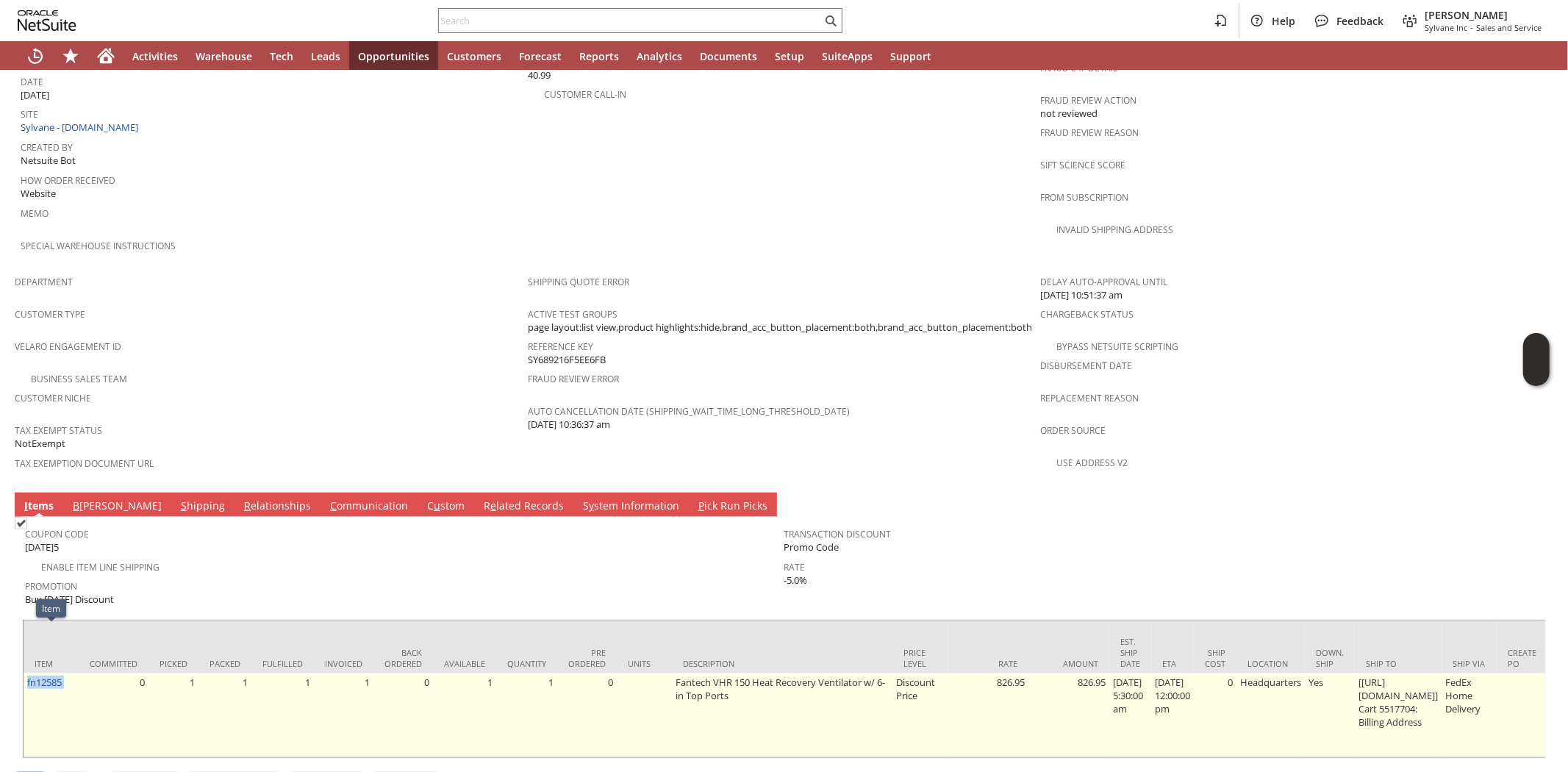
drag, startPoint x: 82, startPoint y: 635, endPoint x: 26, endPoint y: 641, distance: 56.3
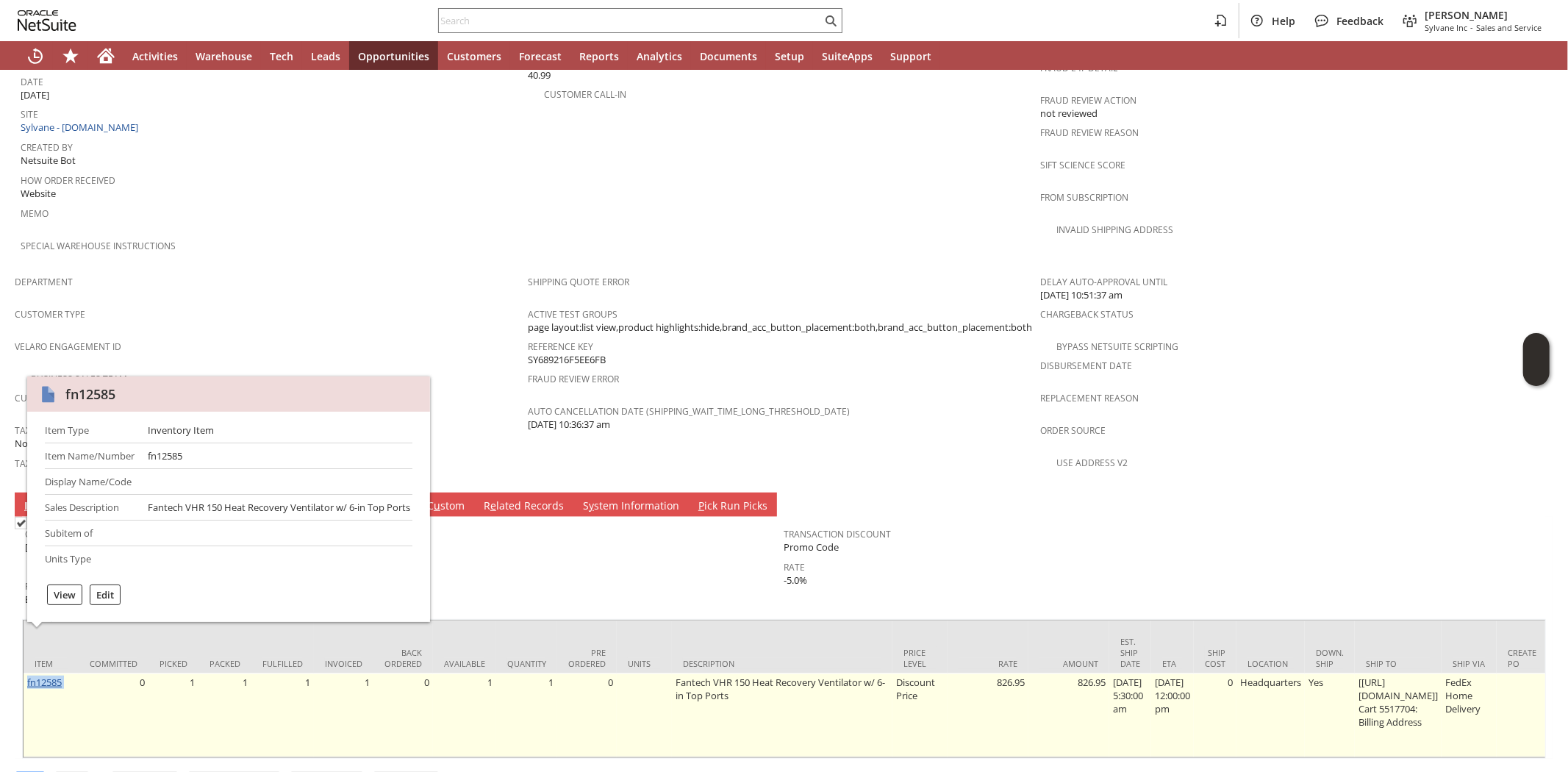
copy tr "fn12585"
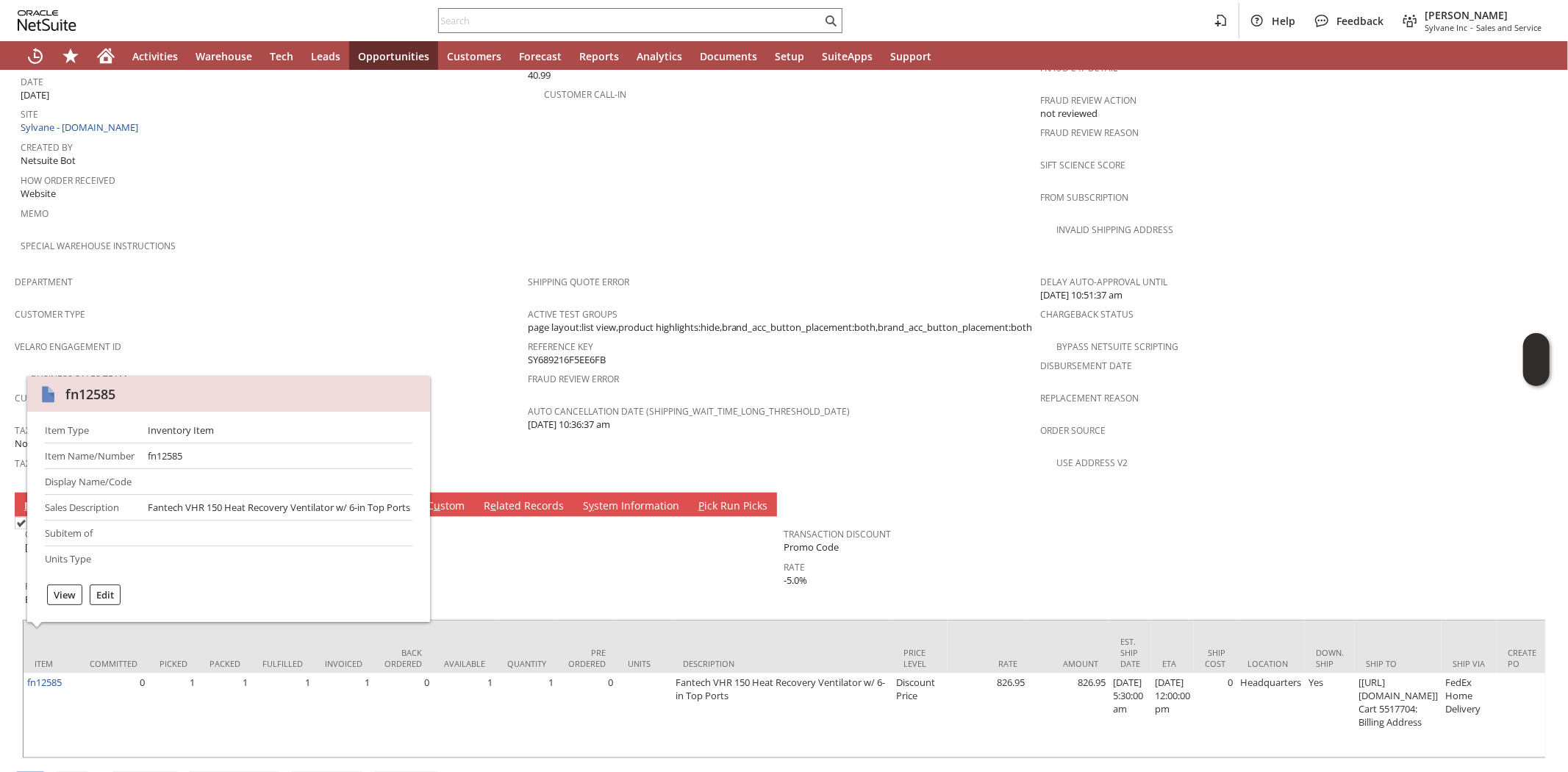
click at [269, 235] on div "Special Warehouse Instructions" at bounding box center [270, 250] width 500 height 31
